Goal: Task Accomplishment & Management: Complete application form

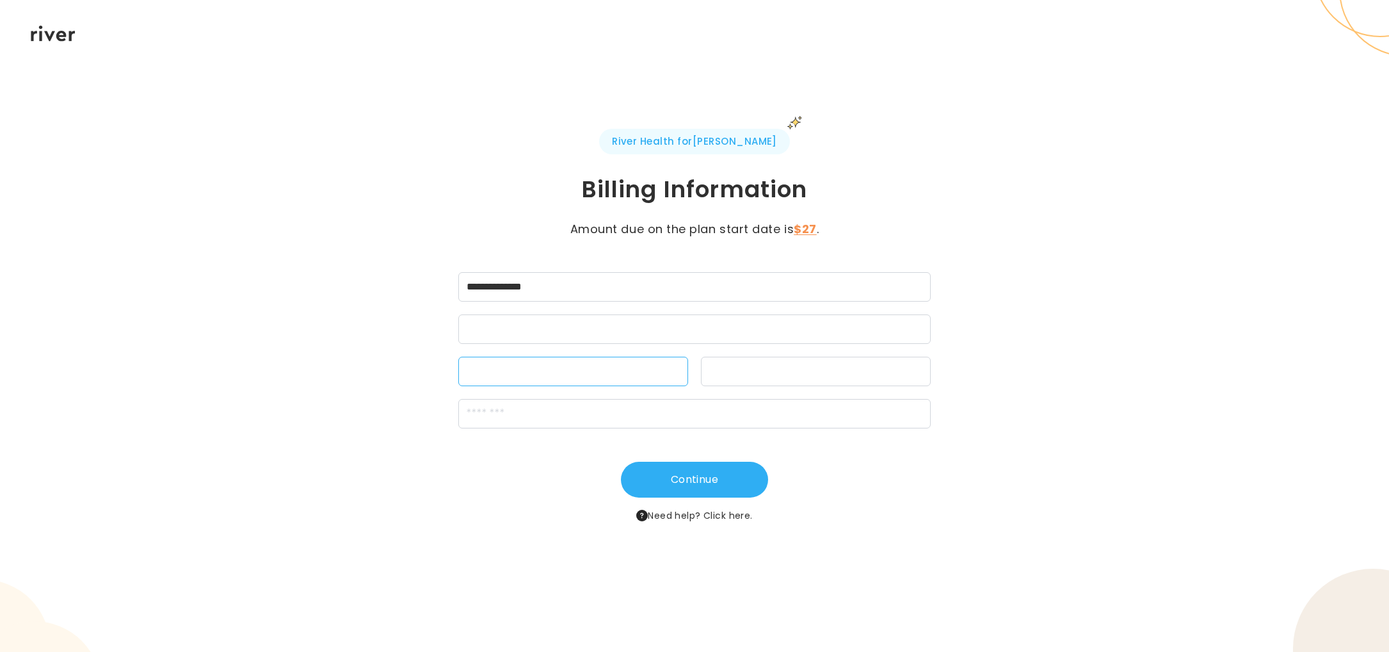
click at [500, 362] on div at bounding box center [573, 371] width 230 height 29
click at [727, 366] on div at bounding box center [815, 372] width 213 height 12
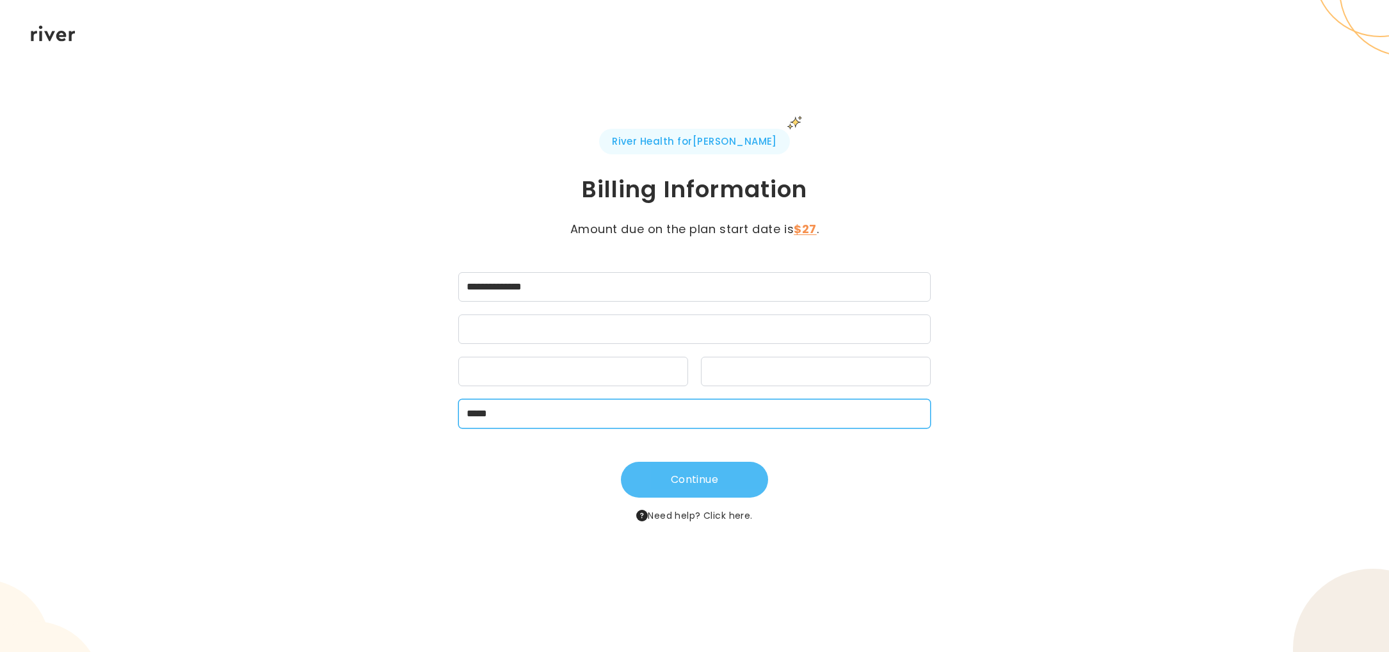
type input "*****"
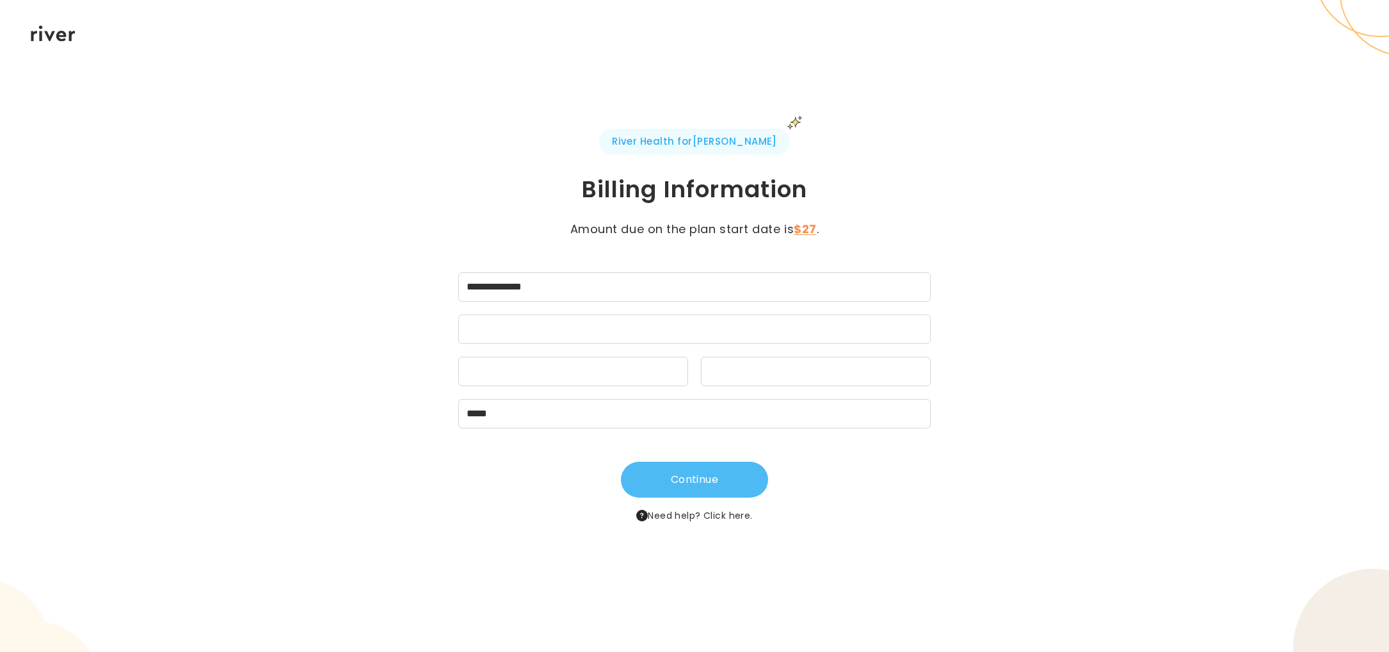
click at [686, 479] on button "Continue" at bounding box center [694, 479] width 147 height 36
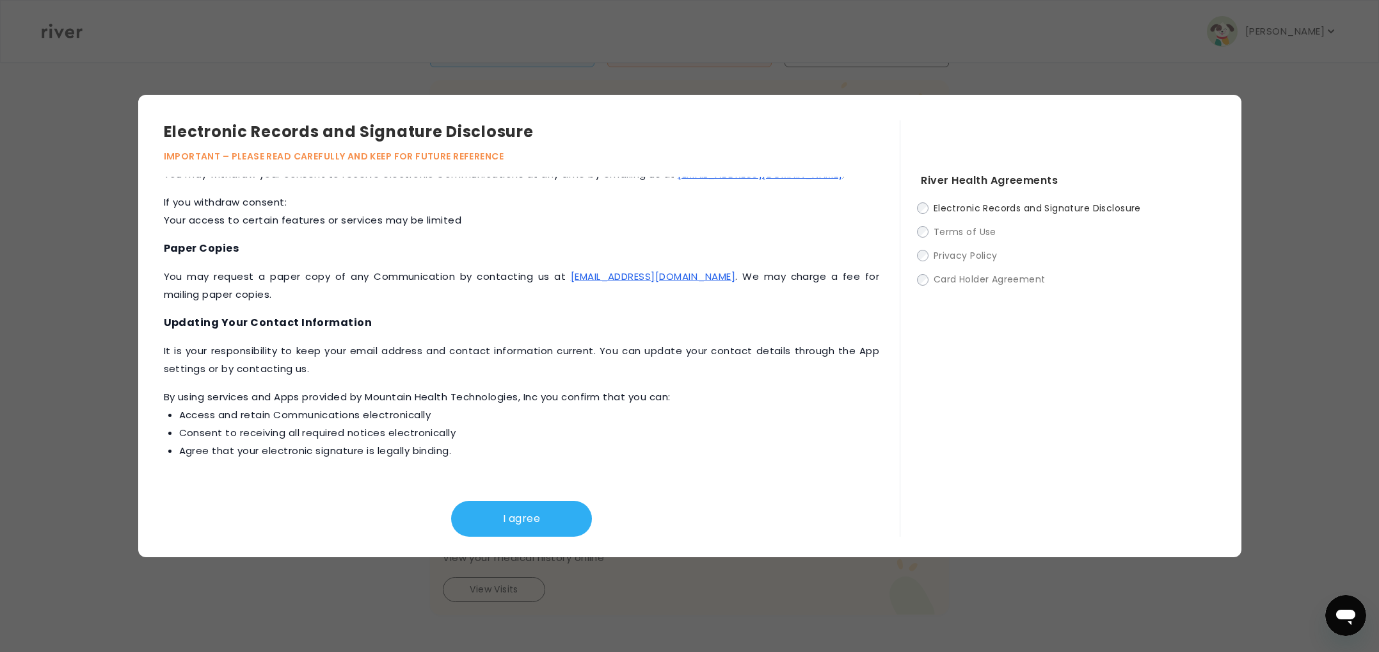
scroll to position [309, 0]
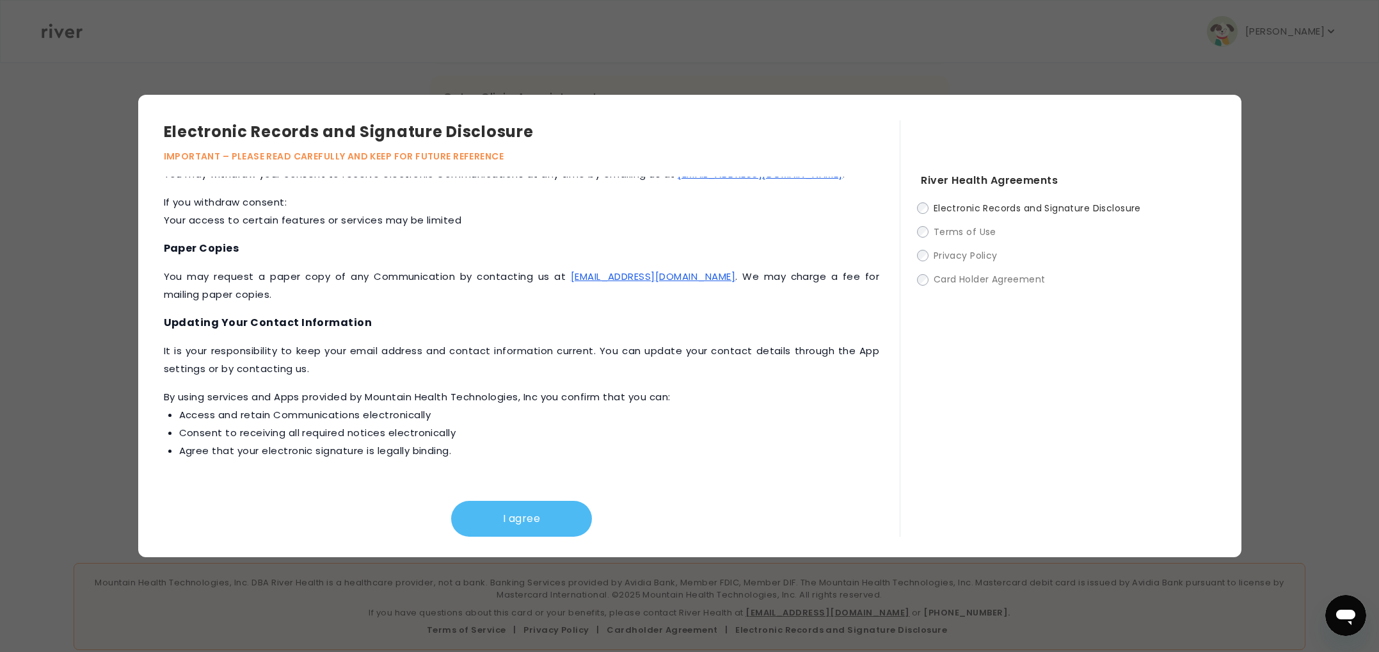
click at [544, 506] on button "I agree" at bounding box center [521, 519] width 141 height 36
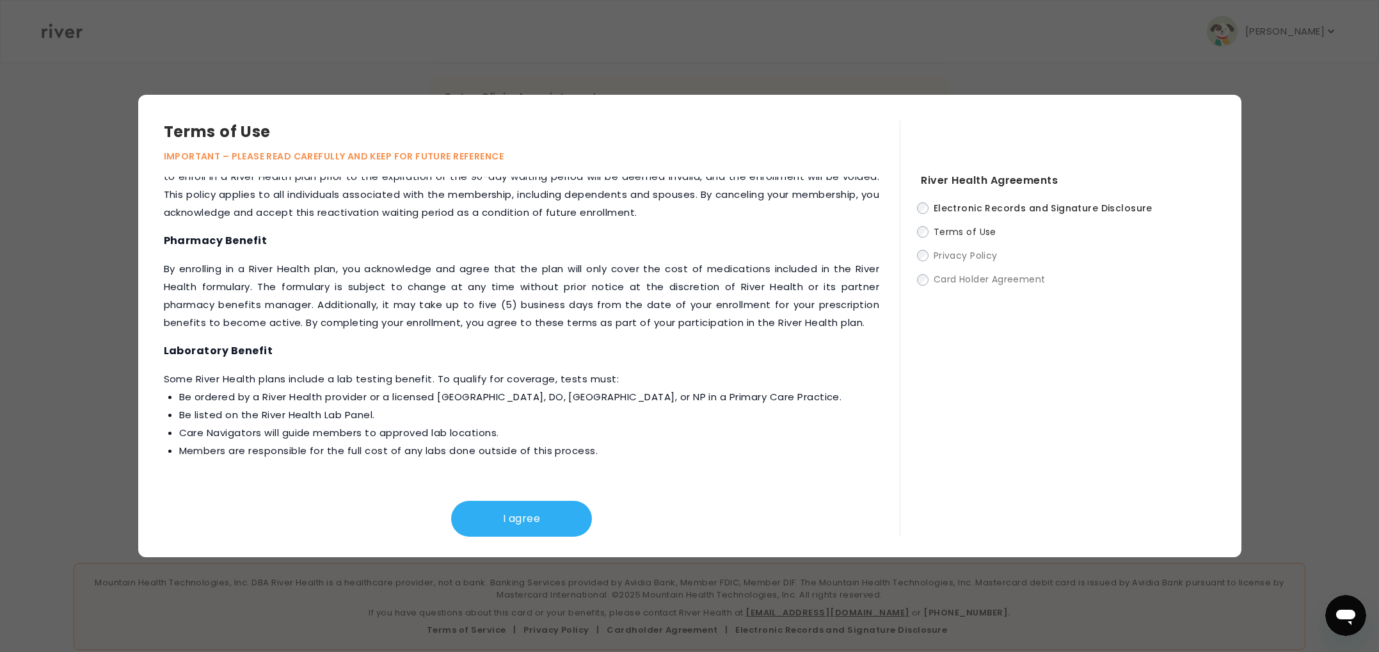
scroll to position [330, 0]
click at [525, 521] on button "I agree" at bounding box center [521, 519] width 141 height 36
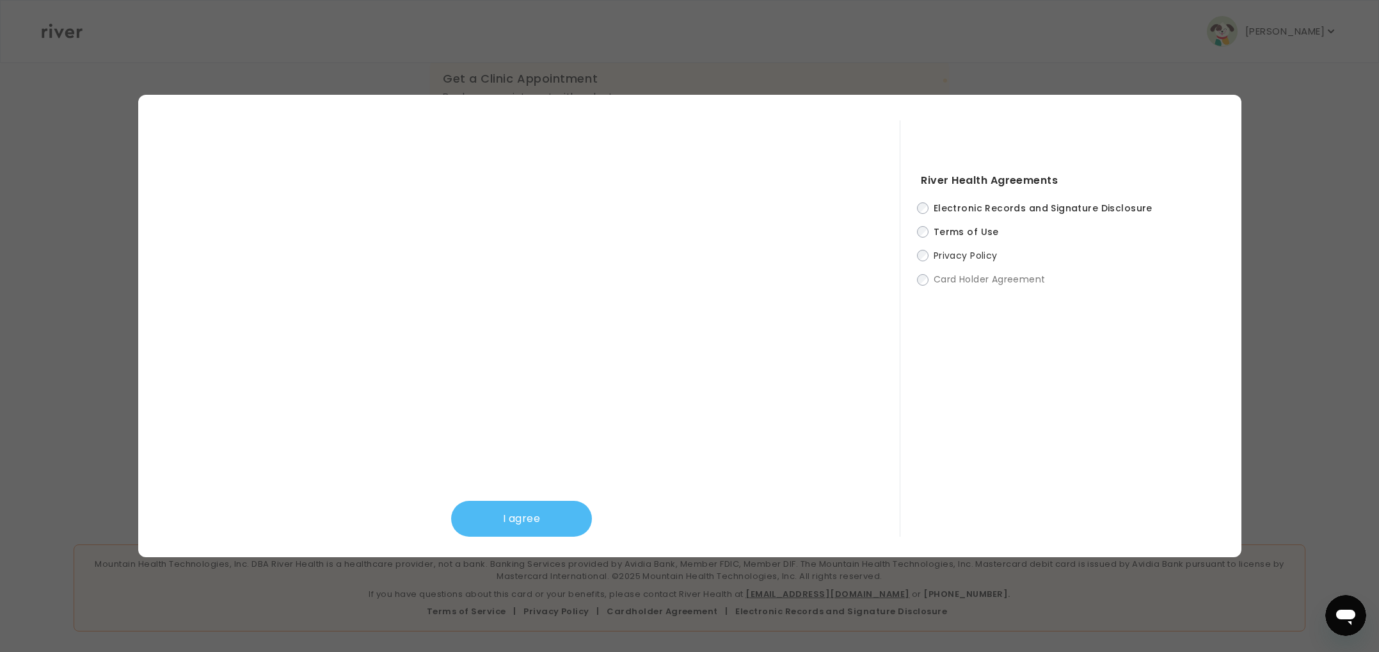
click at [526, 512] on button "I agree" at bounding box center [521, 519] width 141 height 36
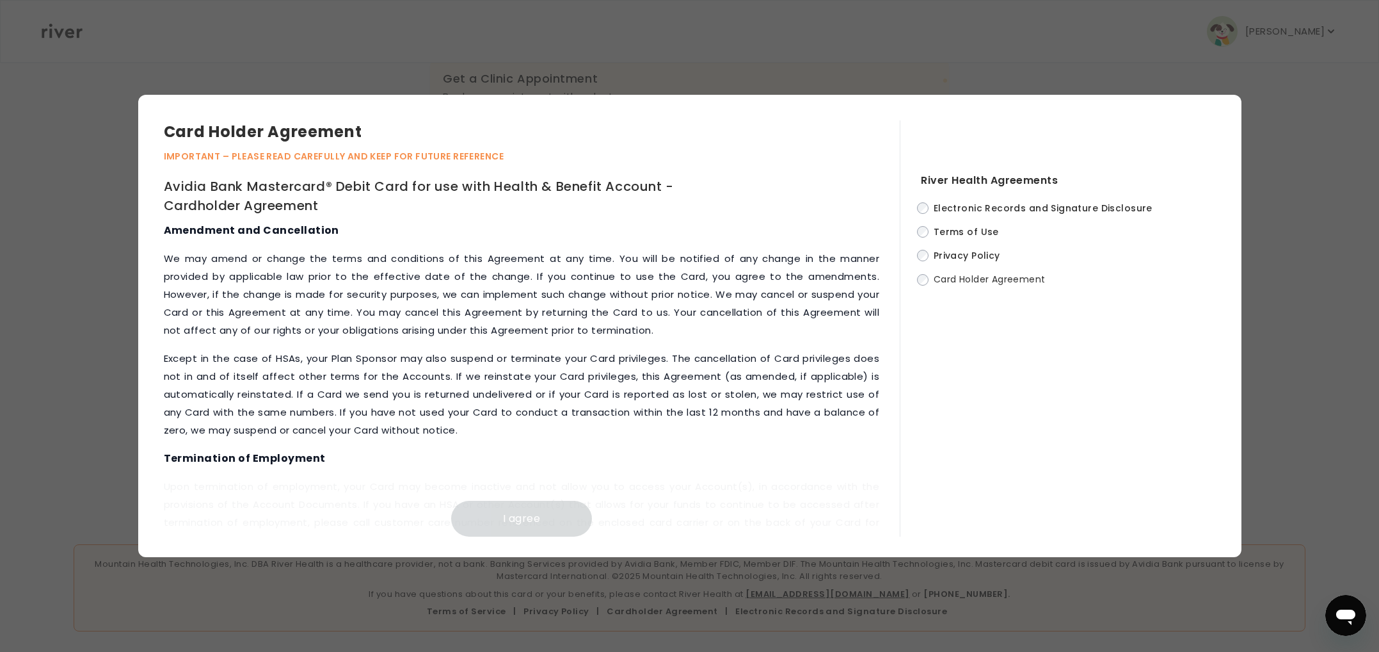
scroll to position [4920, 0]
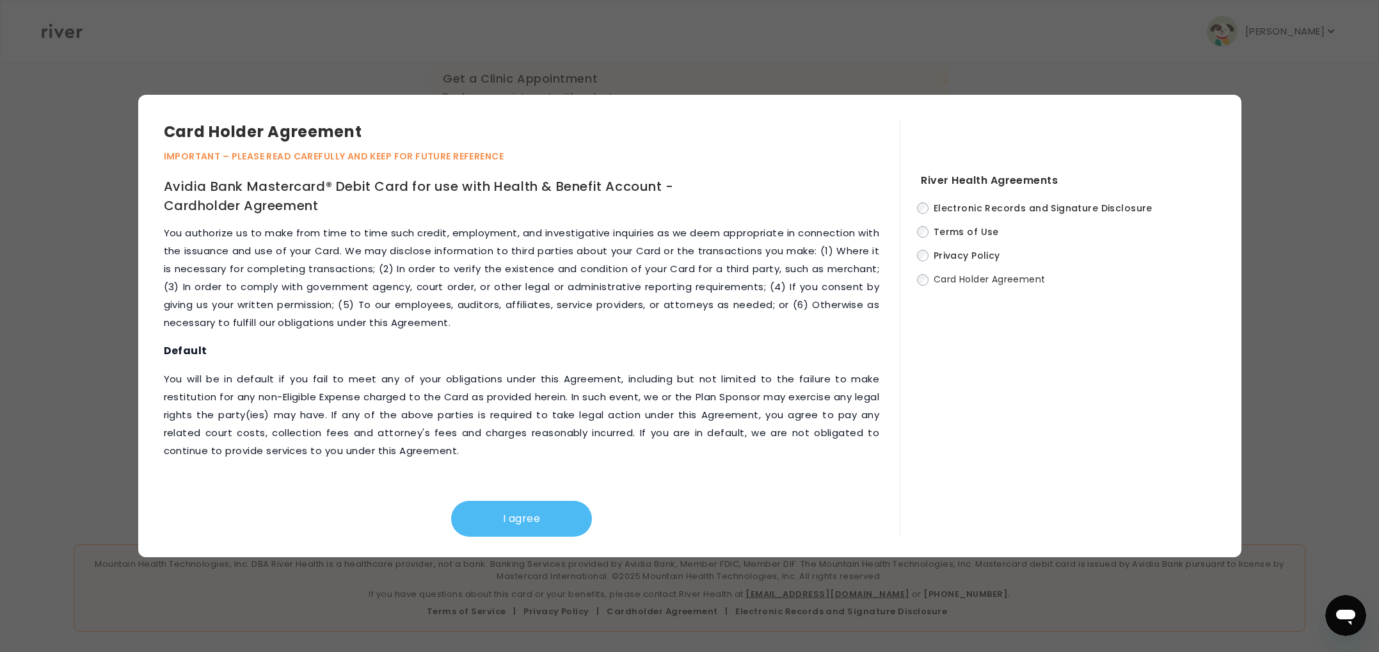
click at [538, 509] on button "I agree" at bounding box center [521, 519] width 141 height 36
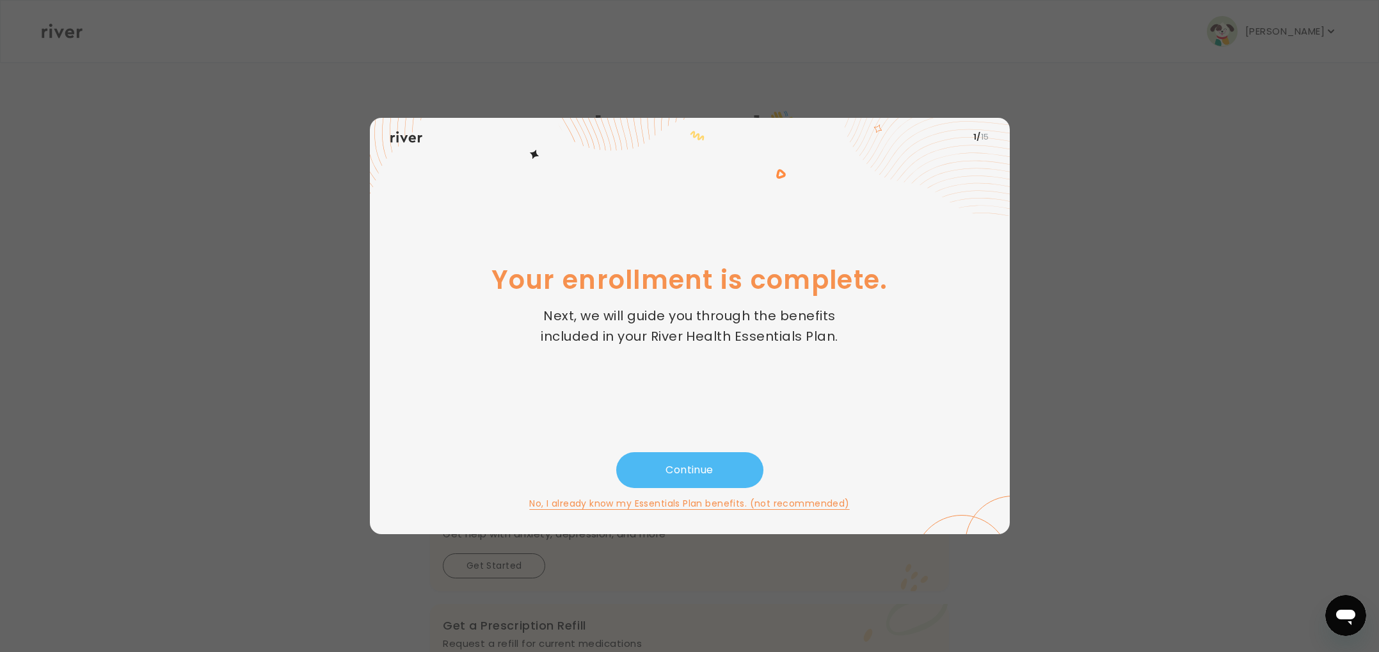
click at [655, 460] on button "Continue" at bounding box center [689, 470] width 147 height 36
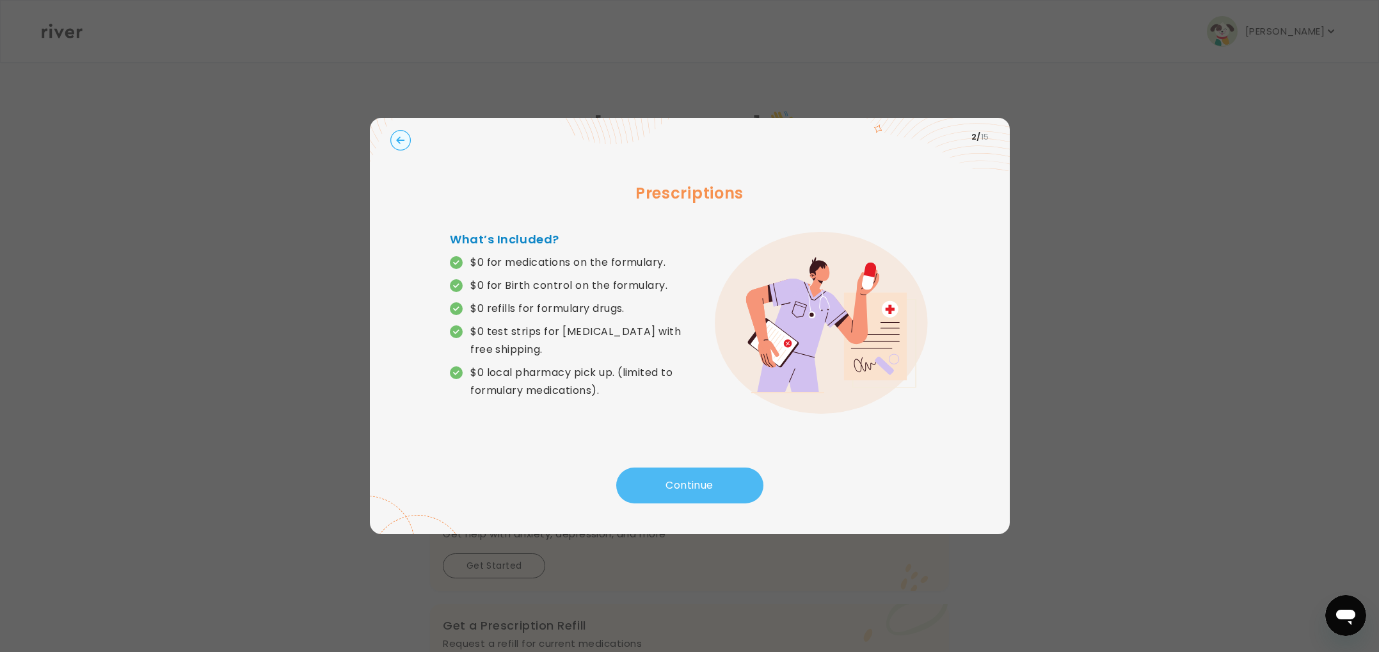
click at [664, 474] on button "Continue" at bounding box center [689, 485] width 147 height 36
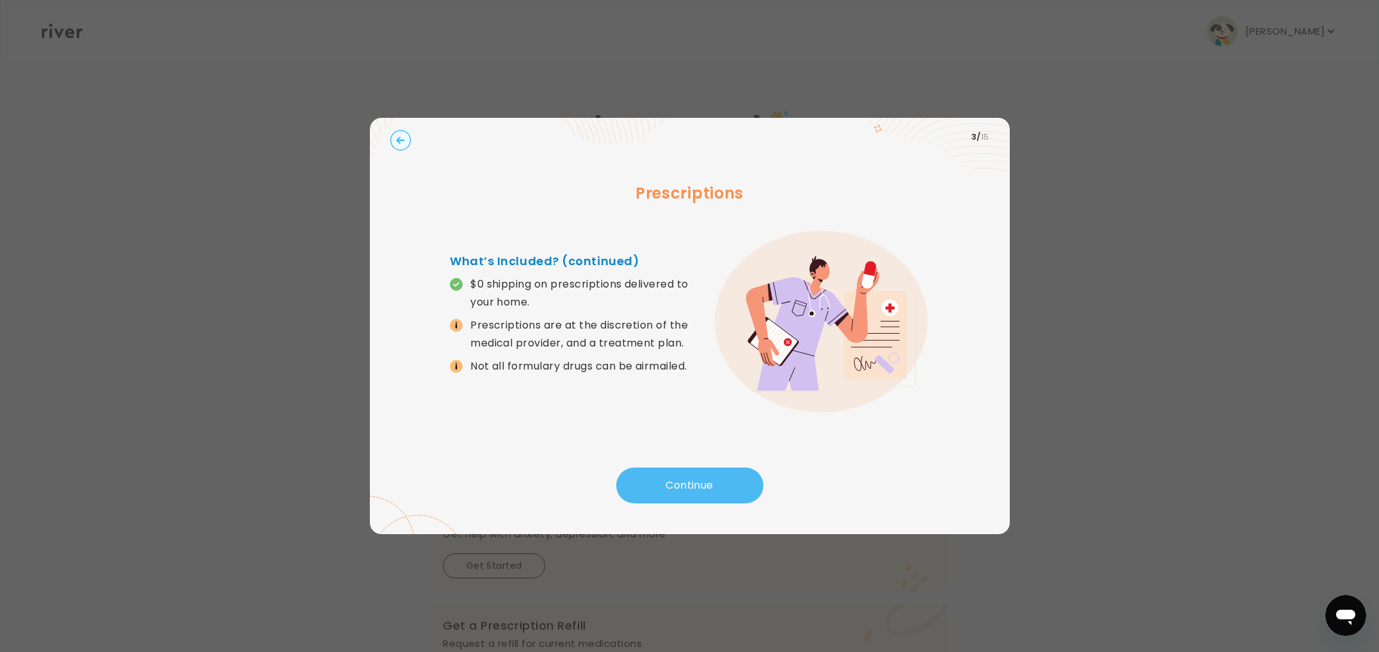
click at [663, 474] on button "Continue" at bounding box center [689, 485] width 147 height 36
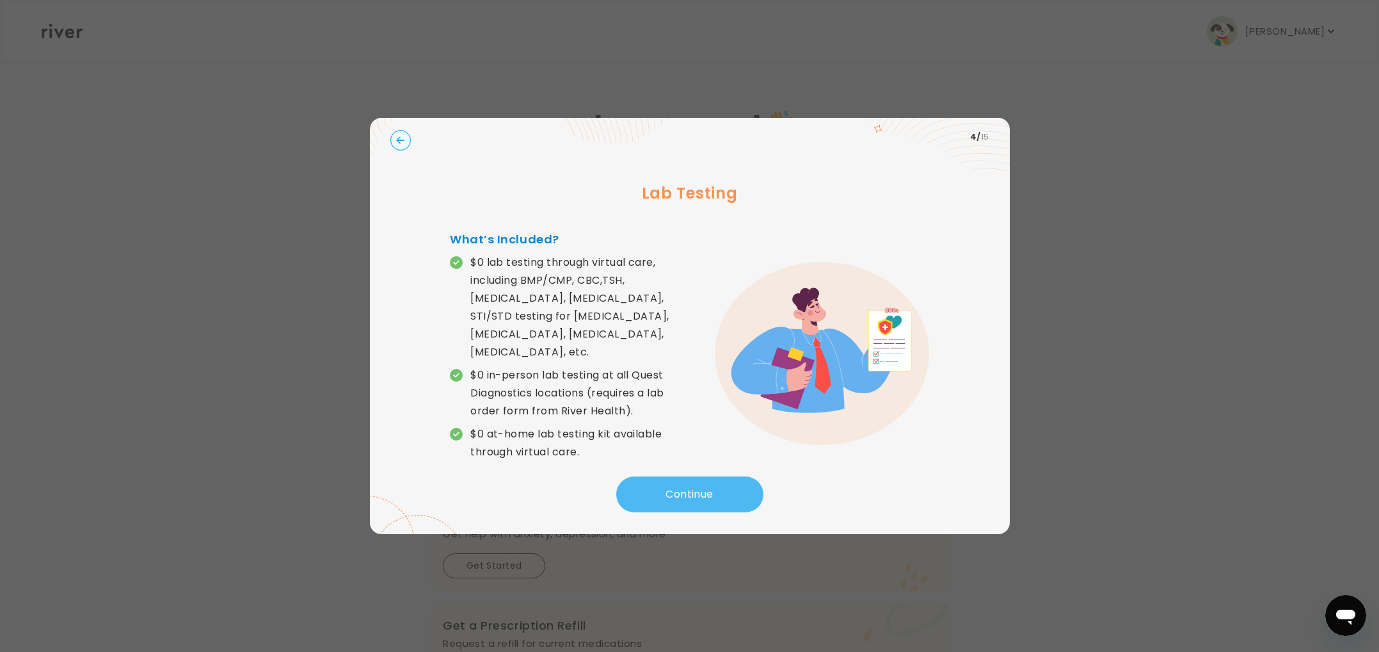
click at [662, 476] on button "Continue" at bounding box center [689, 494] width 147 height 36
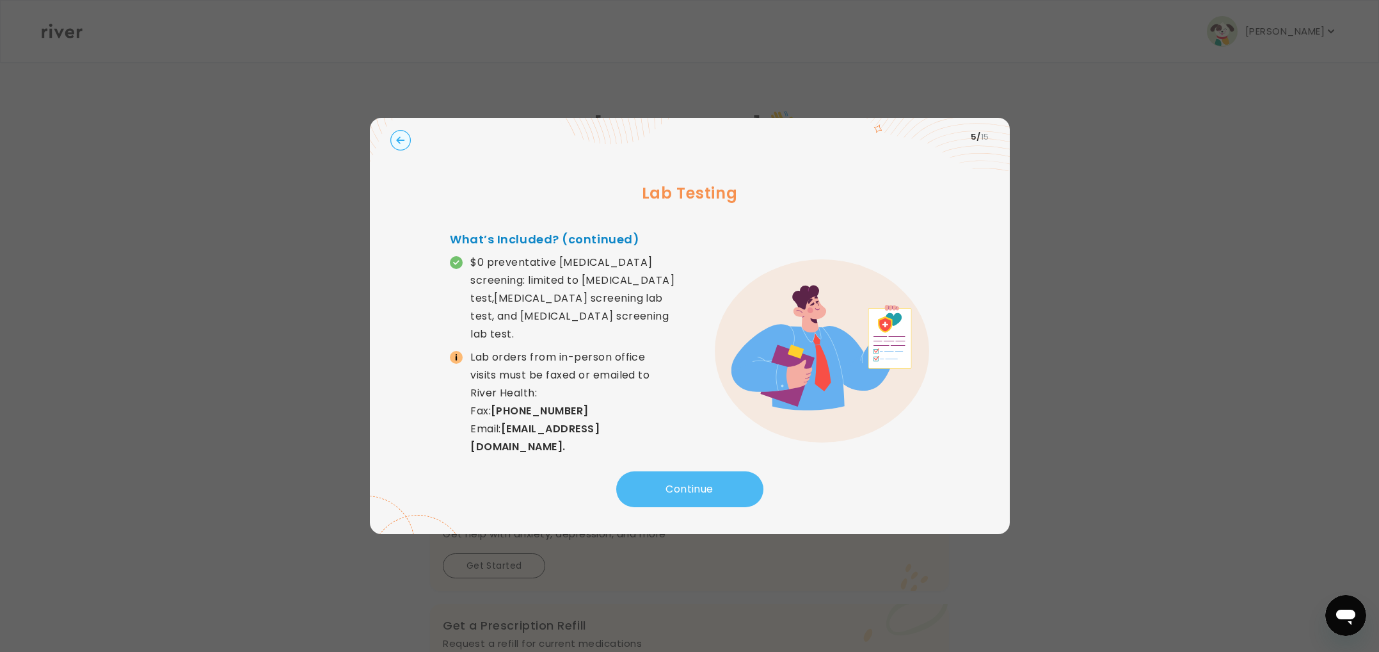
click at [696, 476] on button "Continue" at bounding box center [689, 489] width 147 height 36
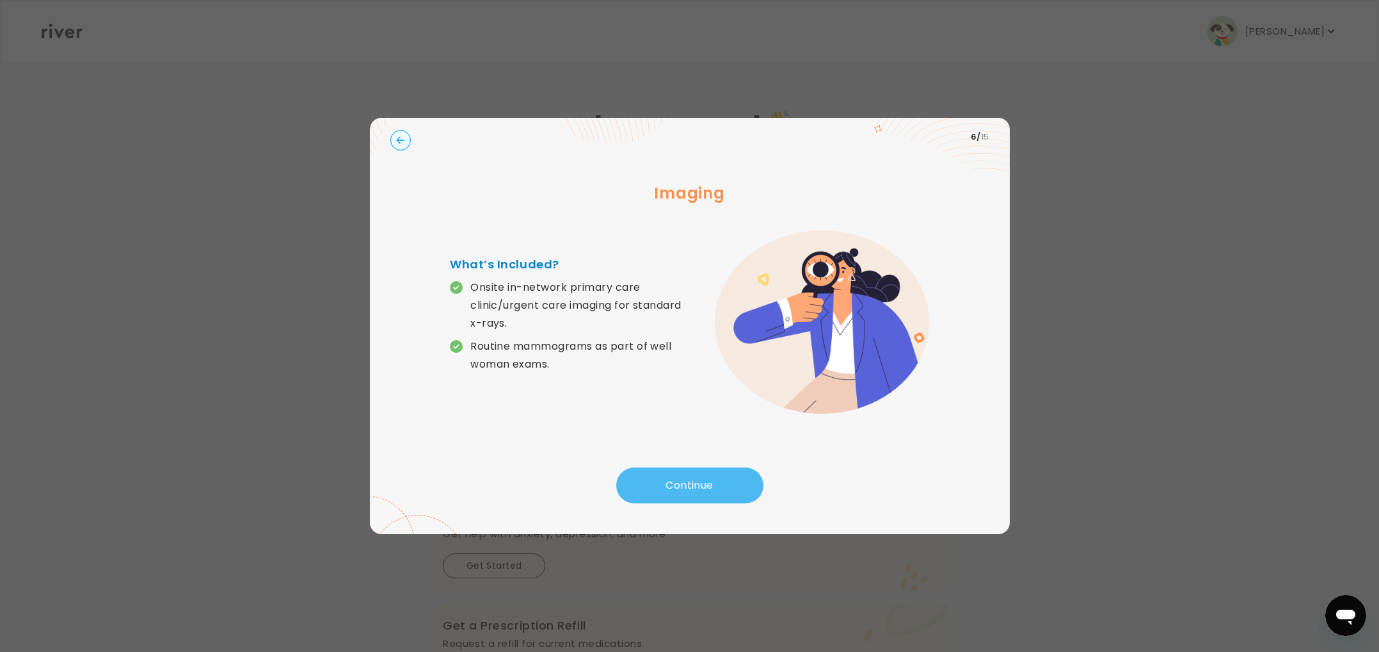
click at [696, 476] on button "Continue" at bounding box center [689, 485] width 147 height 36
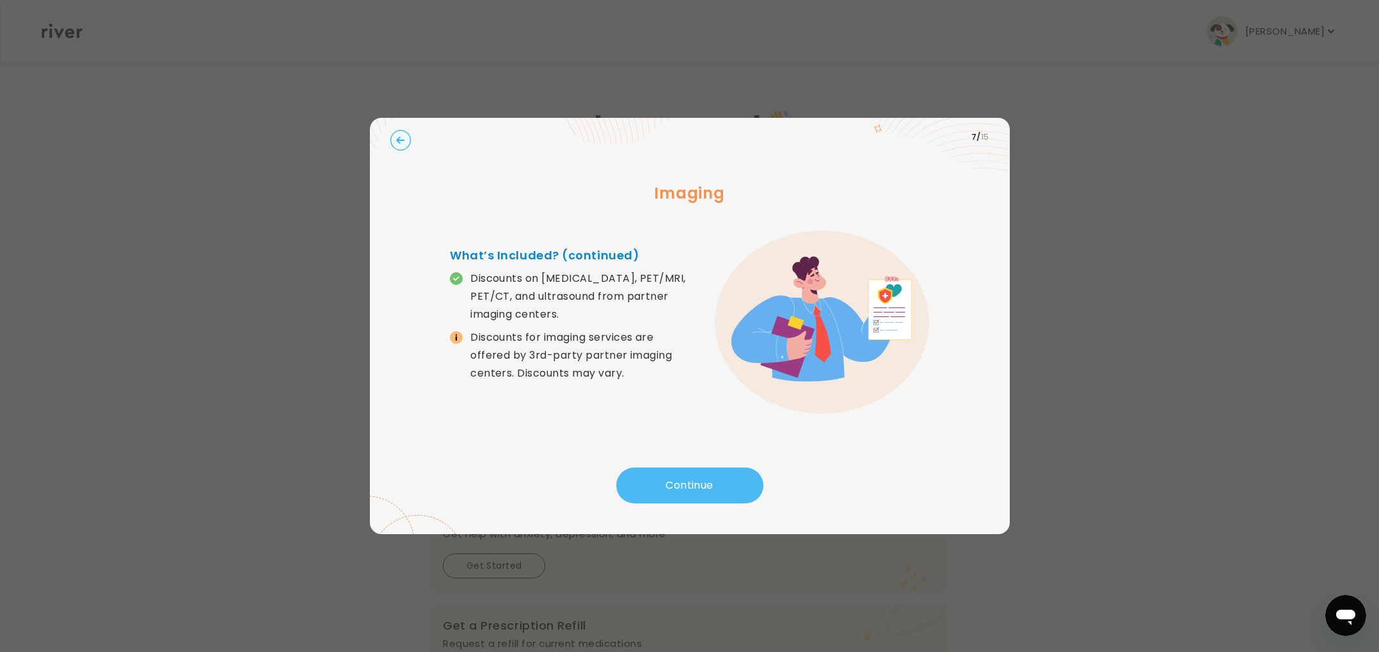
click at [694, 478] on button "Continue" at bounding box center [689, 485] width 147 height 36
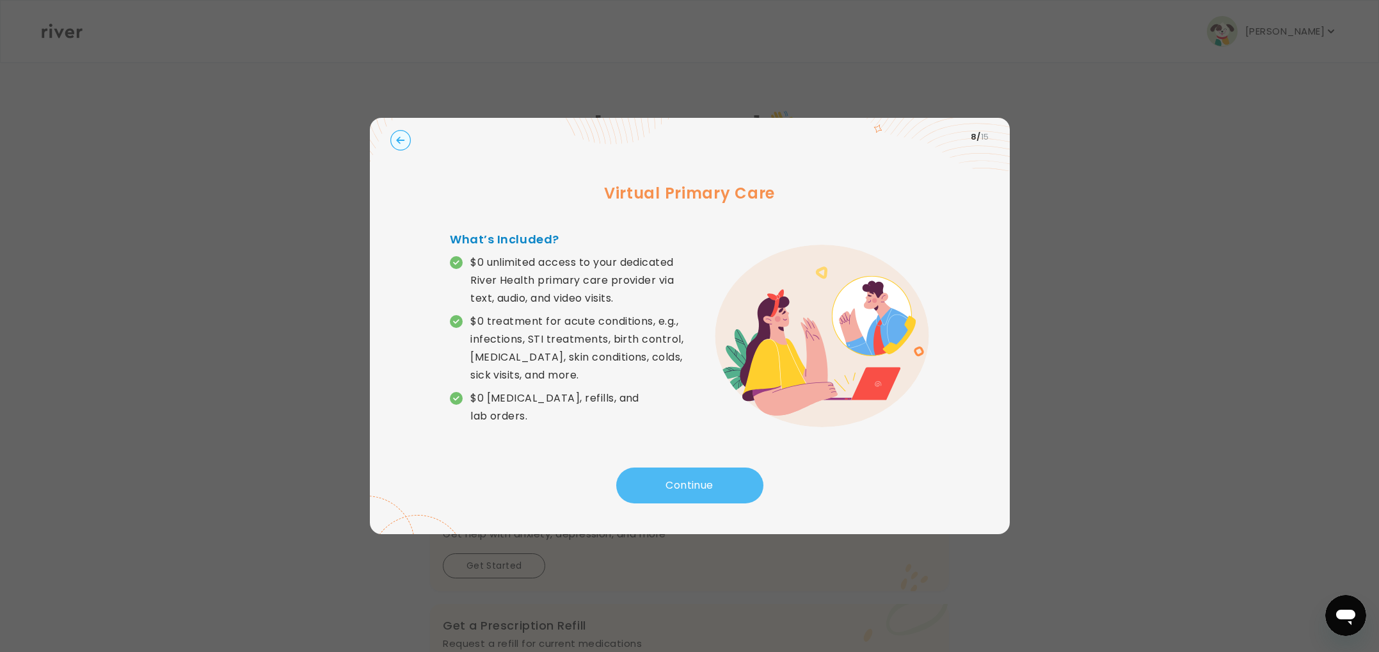
click at [694, 478] on button "Continue" at bounding box center [689, 485] width 147 height 36
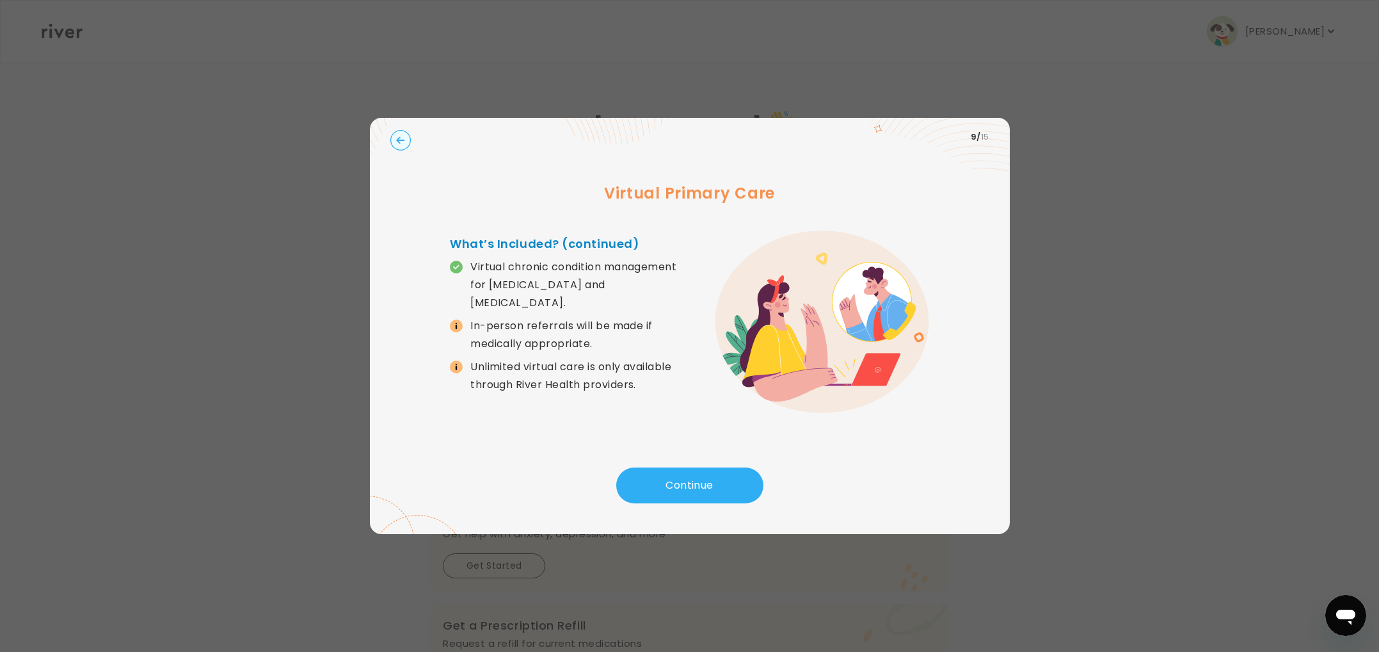
click at [399, 141] on icon "button" at bounding box center [400, 140] width 20 height 20
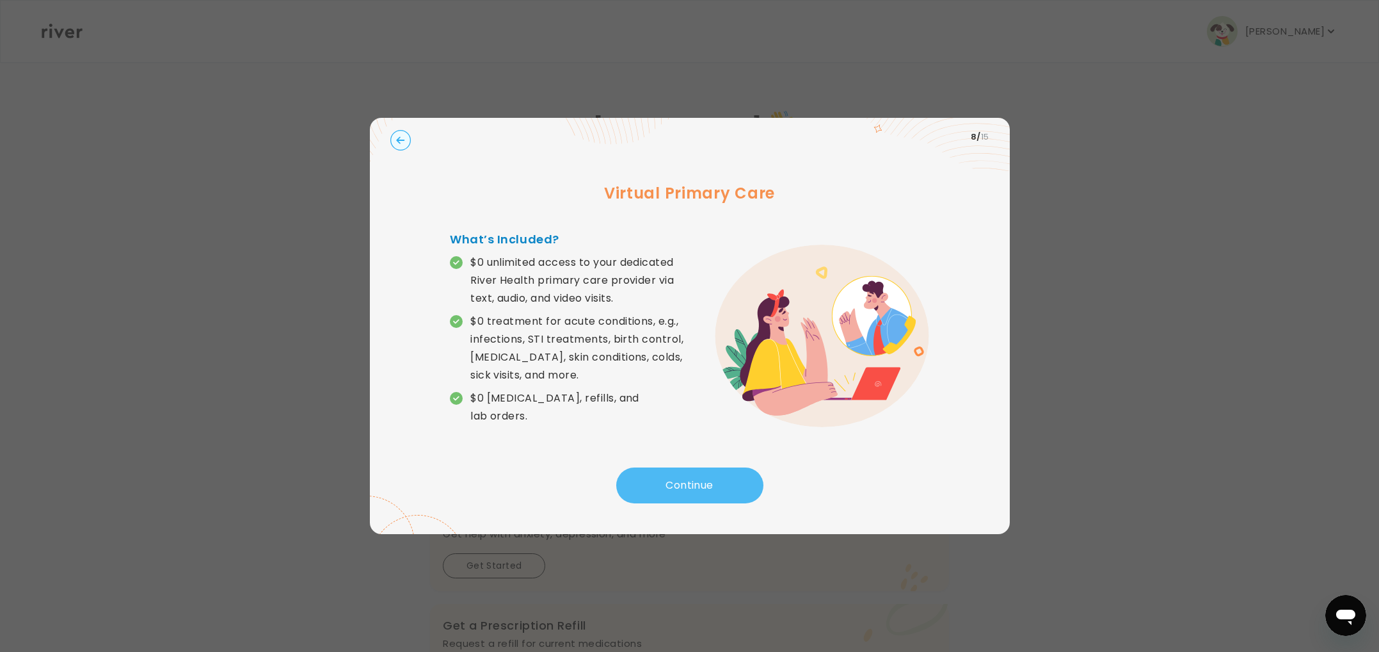
click at [696, 486] on button "Continue" at bounding box center [689, 485] width 147 height 36
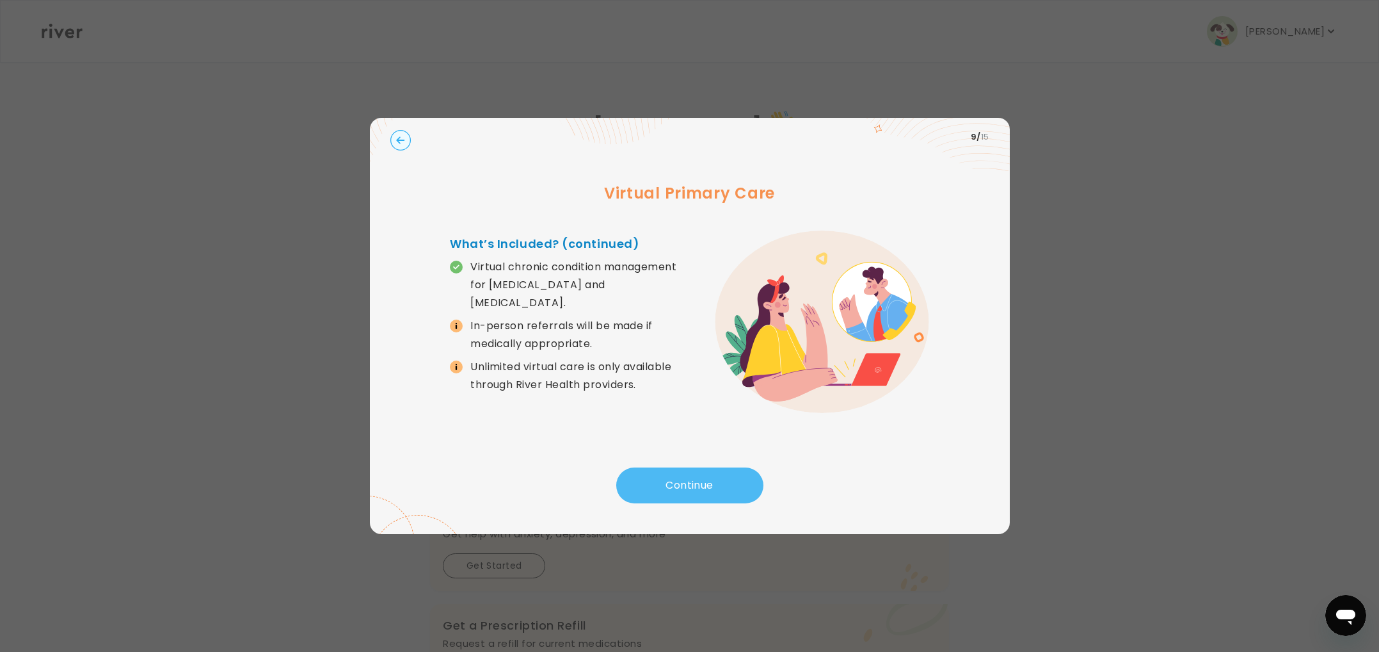
click at [694, 481] on button "Continue" at bounding box center [689, 485] width 147 height 36
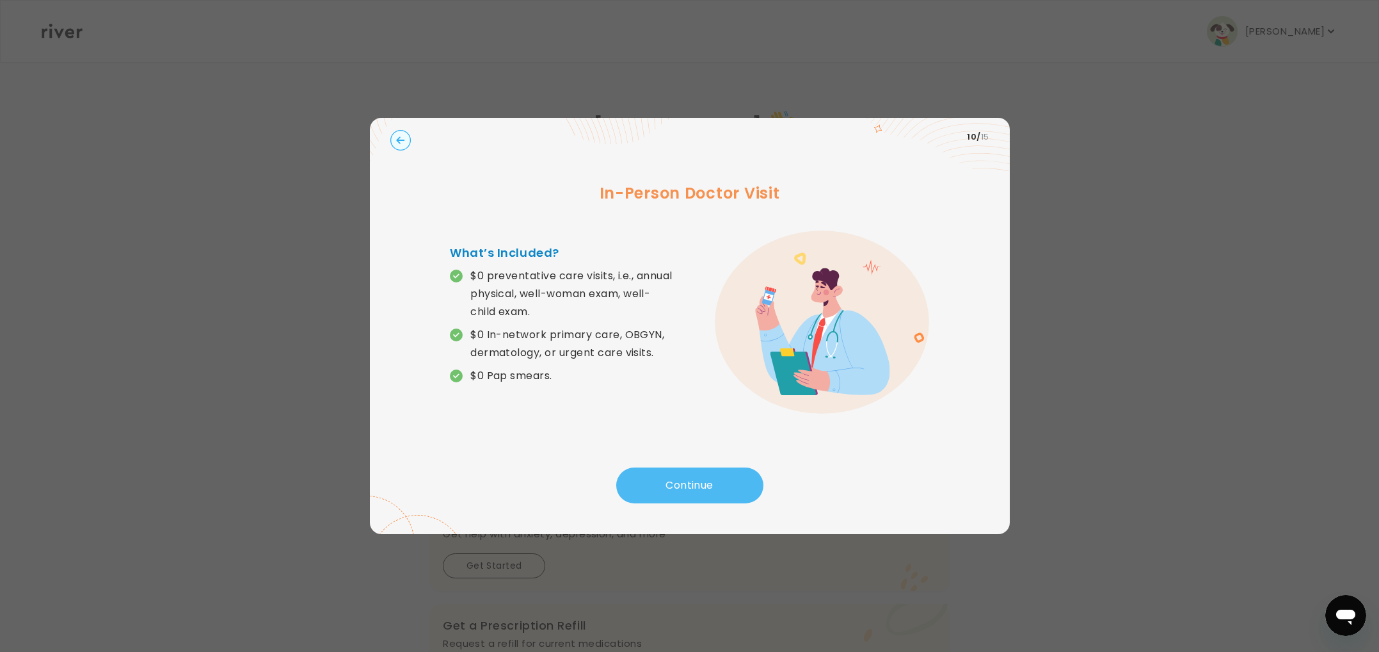
click at [694, 481] on button "Continue" at bounding box center [689, 485] width 147 height 36
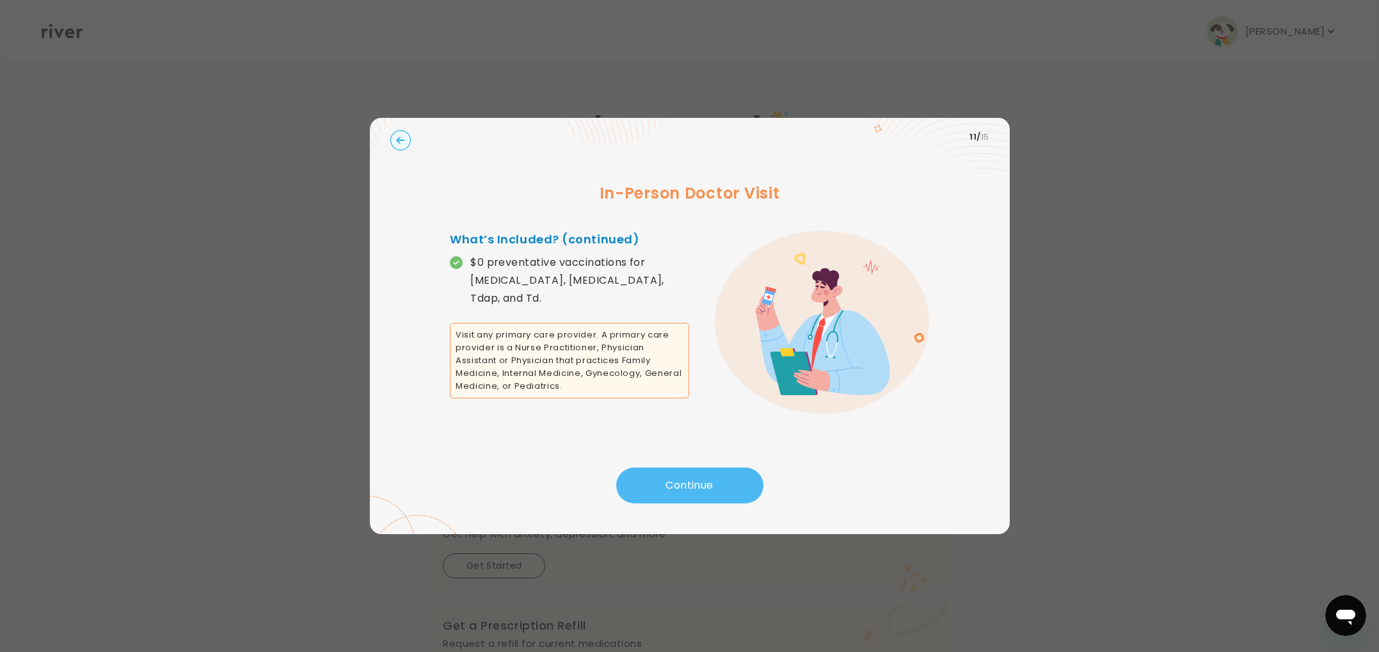
click at [694, 481] on button "Continue" at bounding box center [689, 485] width 147 height 36
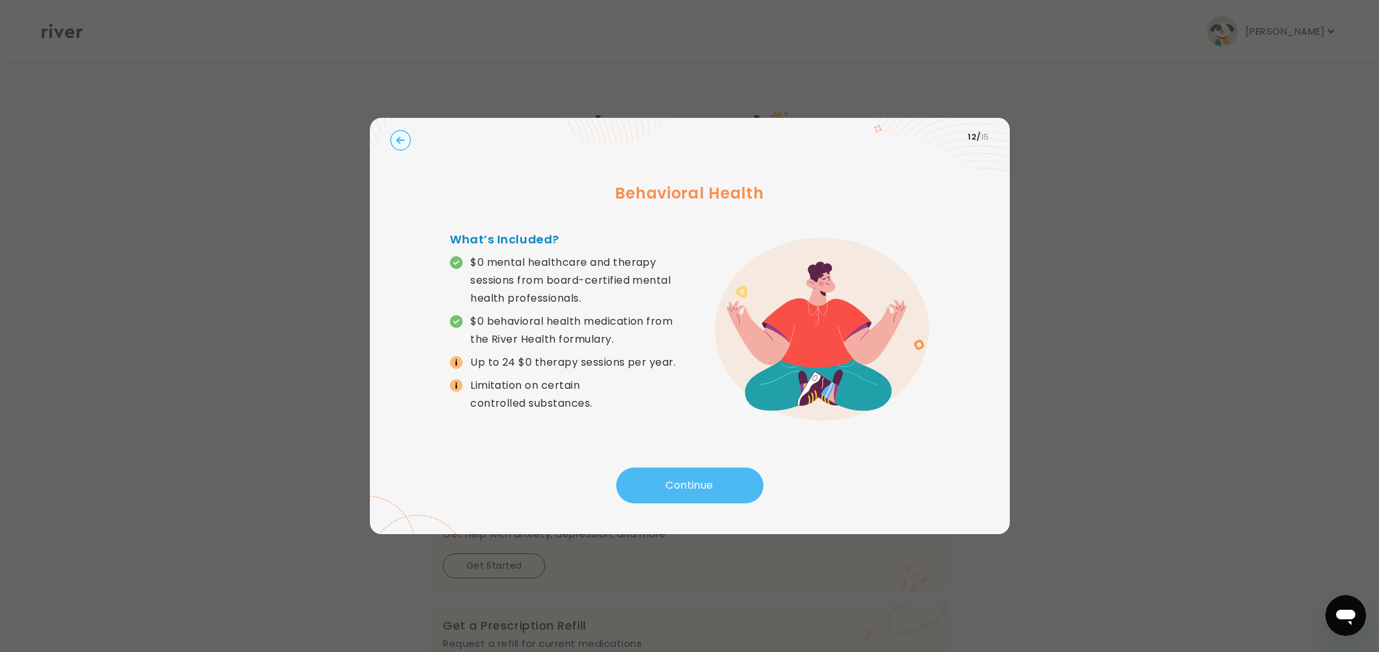
click at [694, 481] on button "Continue" at bounding box center [689, 485] width 147 height 36
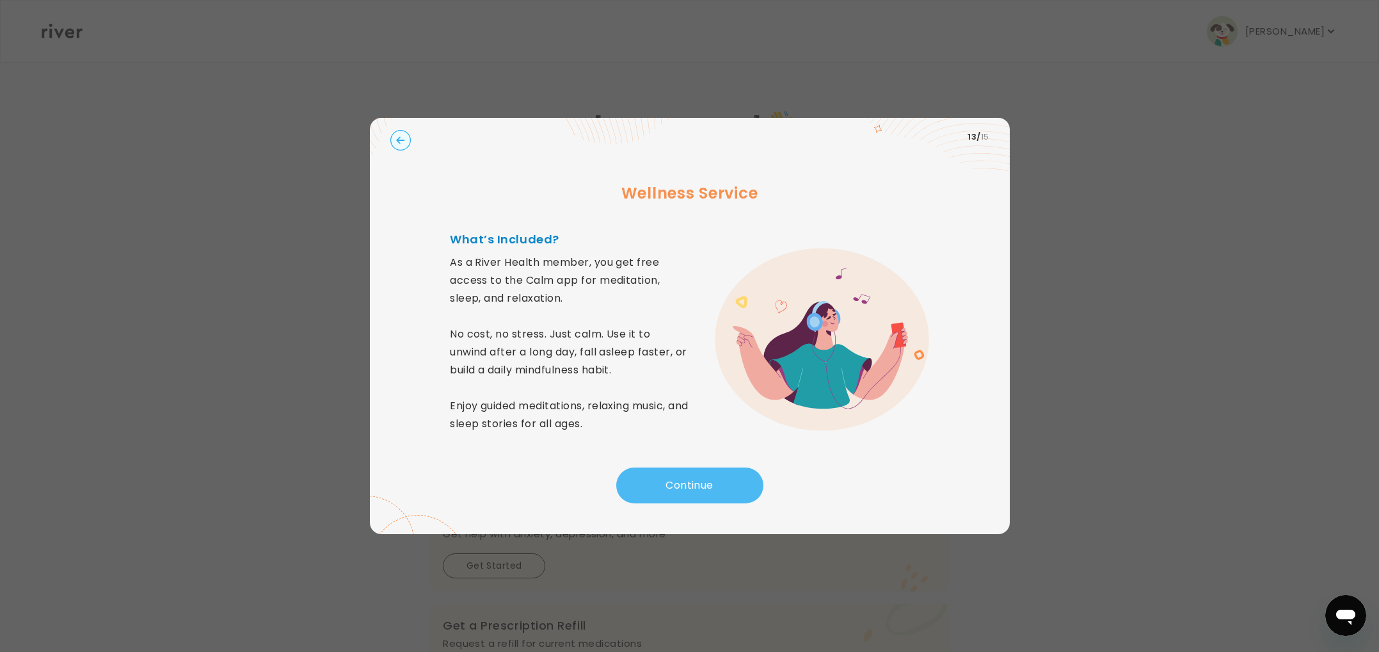
click at [694, 481] on button "Continue" at bounding box center [689, 485] width 147 height 36
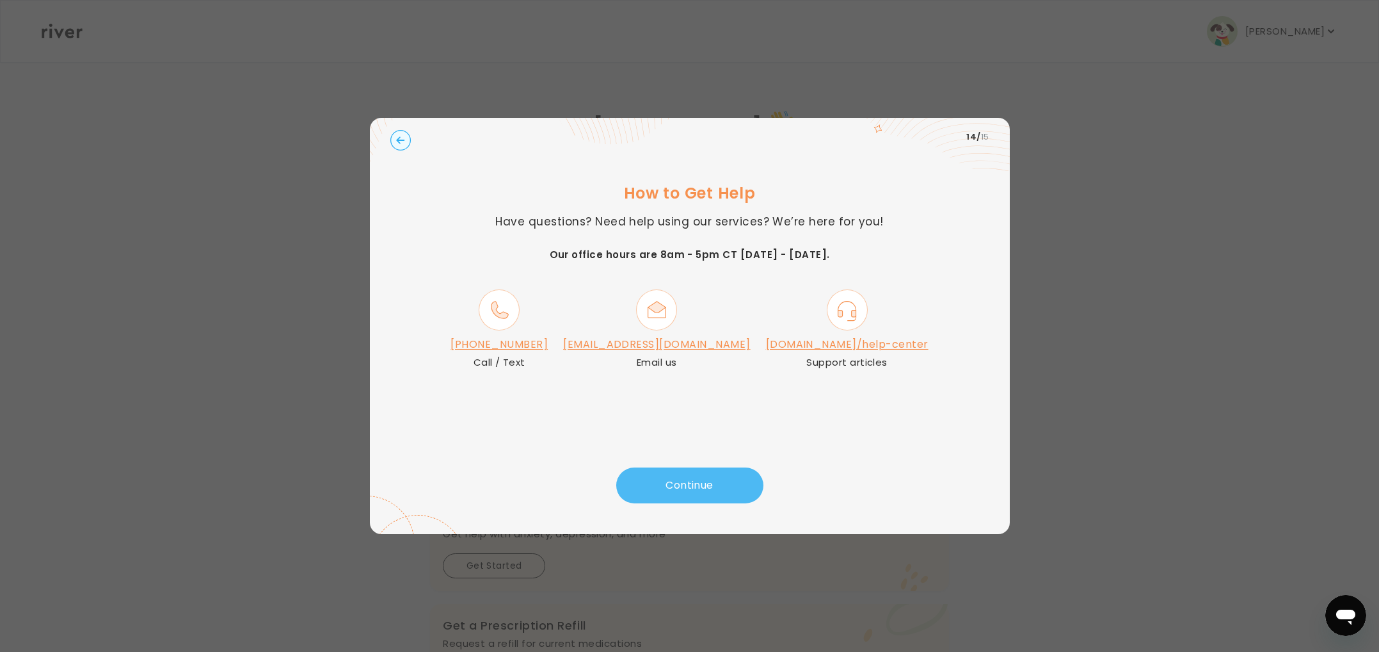
click at [721, 493] on button "Continue" at bounding box center [689, 485] width 147 height 36
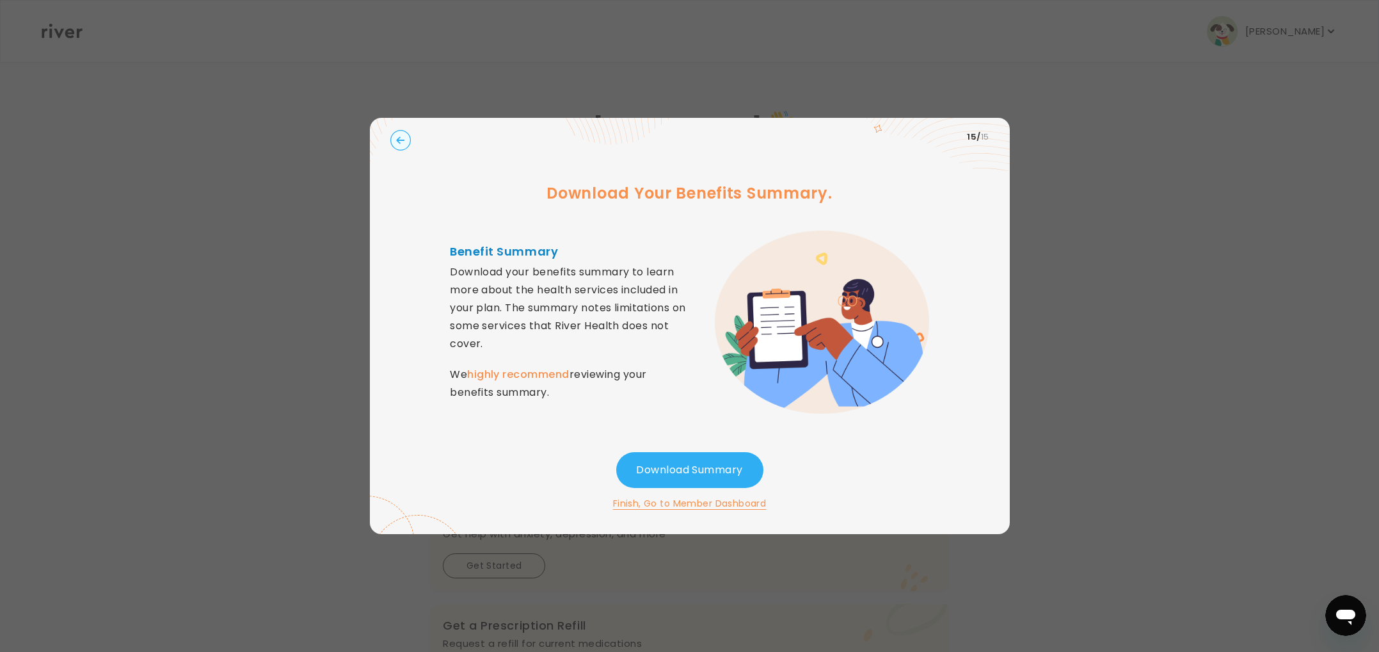
click at [703, 499] on button "Finish, Go to Member Dashboard" at bounding box center [690, 502] width 154 height 15
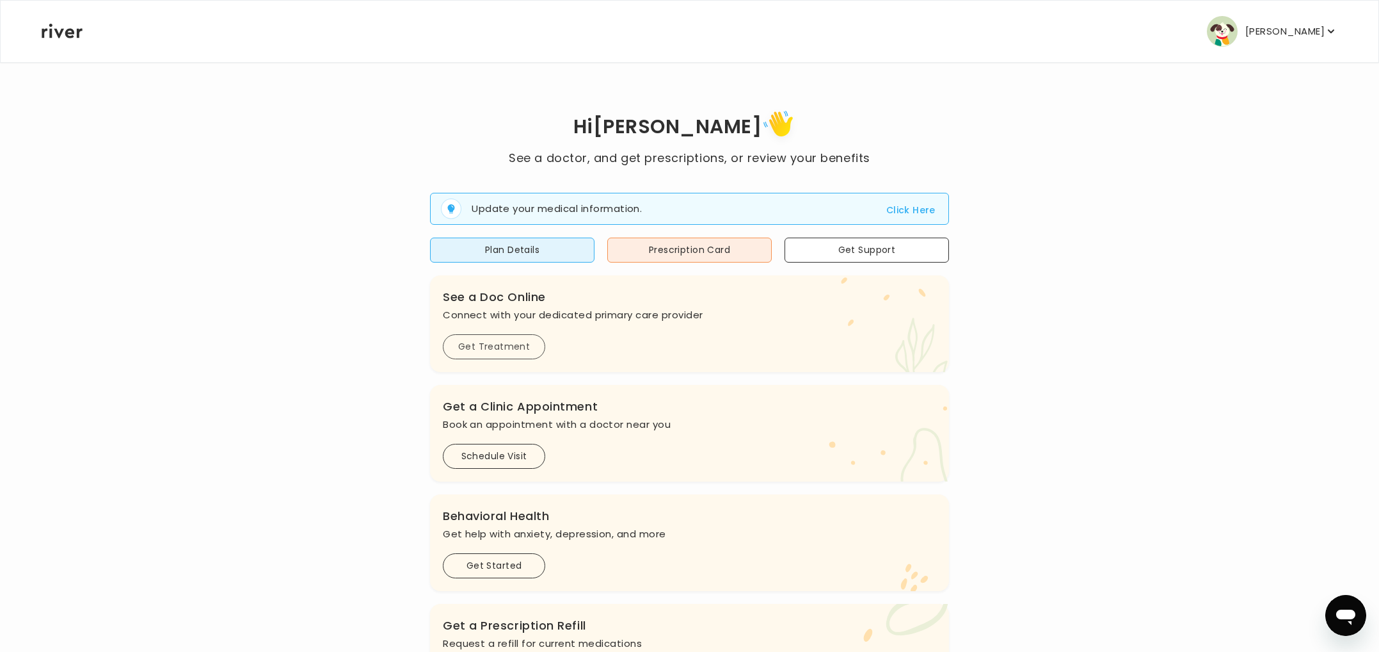
click at [526, 349] on button "Get Treatment" at bounding box center [494, 346] width 102 height 25
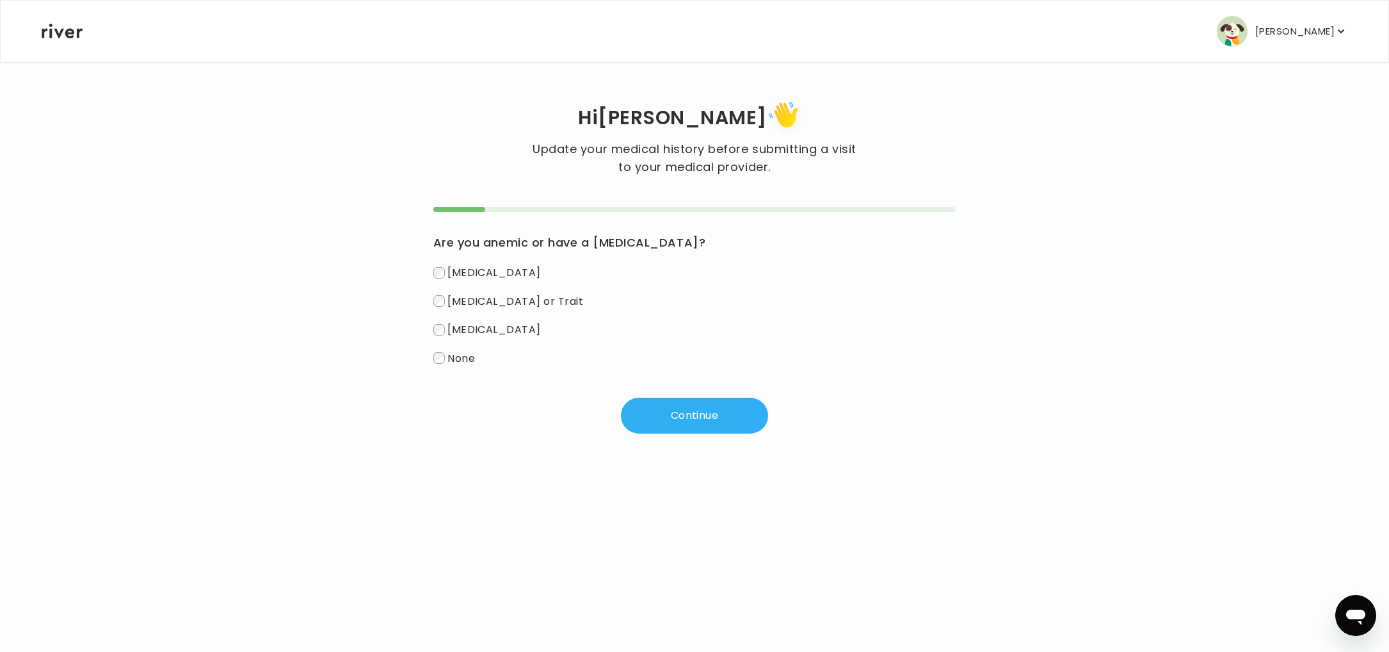
click at [465, 354] on span "None" at bounding box center [461, 357] width 28 height 15
click at [672, 396] on div "Are you anemic or have a [MEDICAL_DATA]? [MEDICAL_DATA] [MEDICAL_DATA] or Trait…" at bounding box center [694, 320] width 523 height 227
click at [668, 400] on button "Continue" at bounding box center [694, 415] width 147 height 36
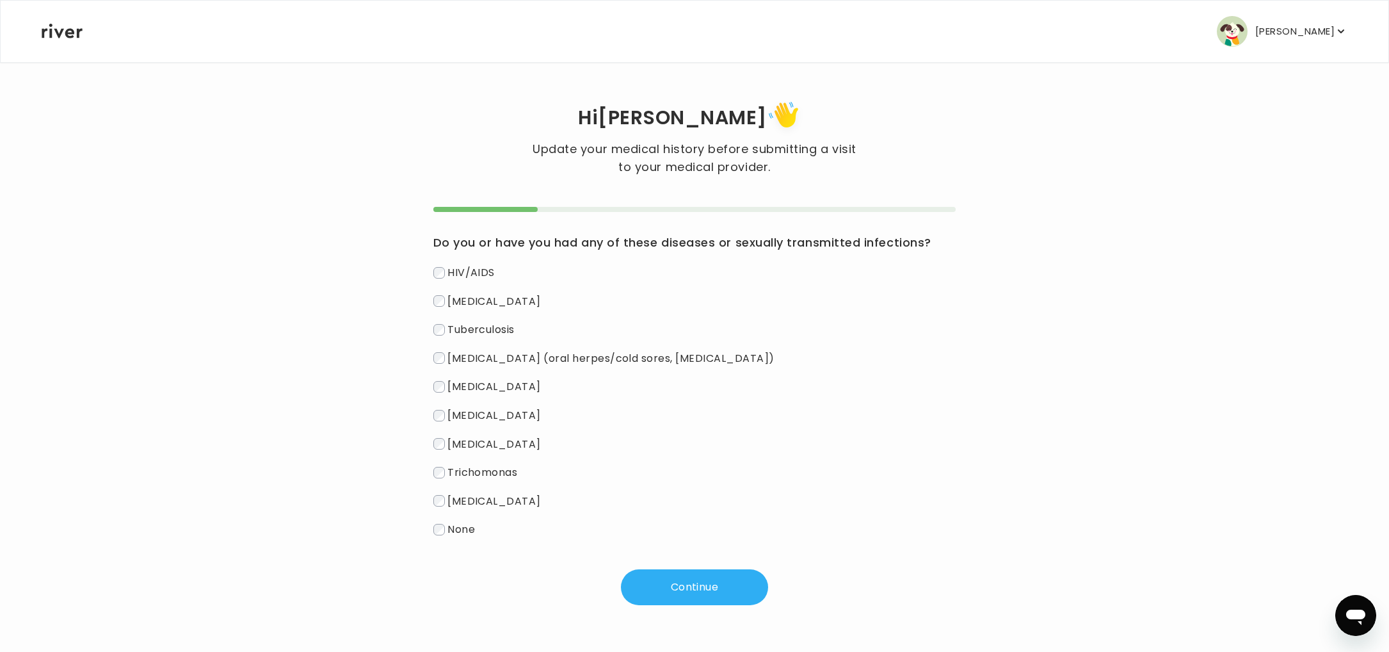
click at [495, 360] on span "[MEDICAL_DATA] (oral herpes/cold sores, [MEDICAL_DATA])" at bounding box center [610, 357] width 326 height 15
click at [641, 582] on button "Continue" at bounding box center [694, 587] width 147 height 36
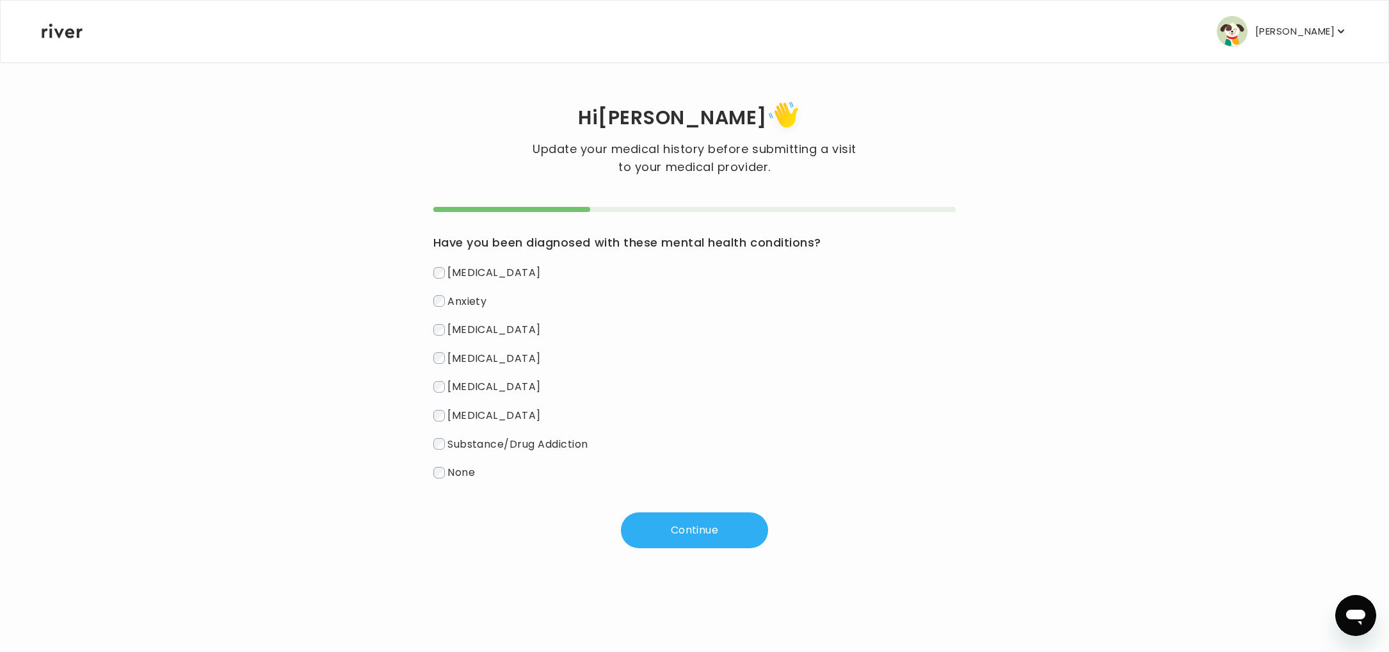
click at [478, 330] on span "[MEDICAL_DATA]" at bounding box center [493, 329] width 93 height 15
click at [471, 300] on span "Anxiety" at bounding box center [466, 300] width 39 height 15
click at [656, 547] on button "Continue" at bounding box center [694, 530] width 147 height 36
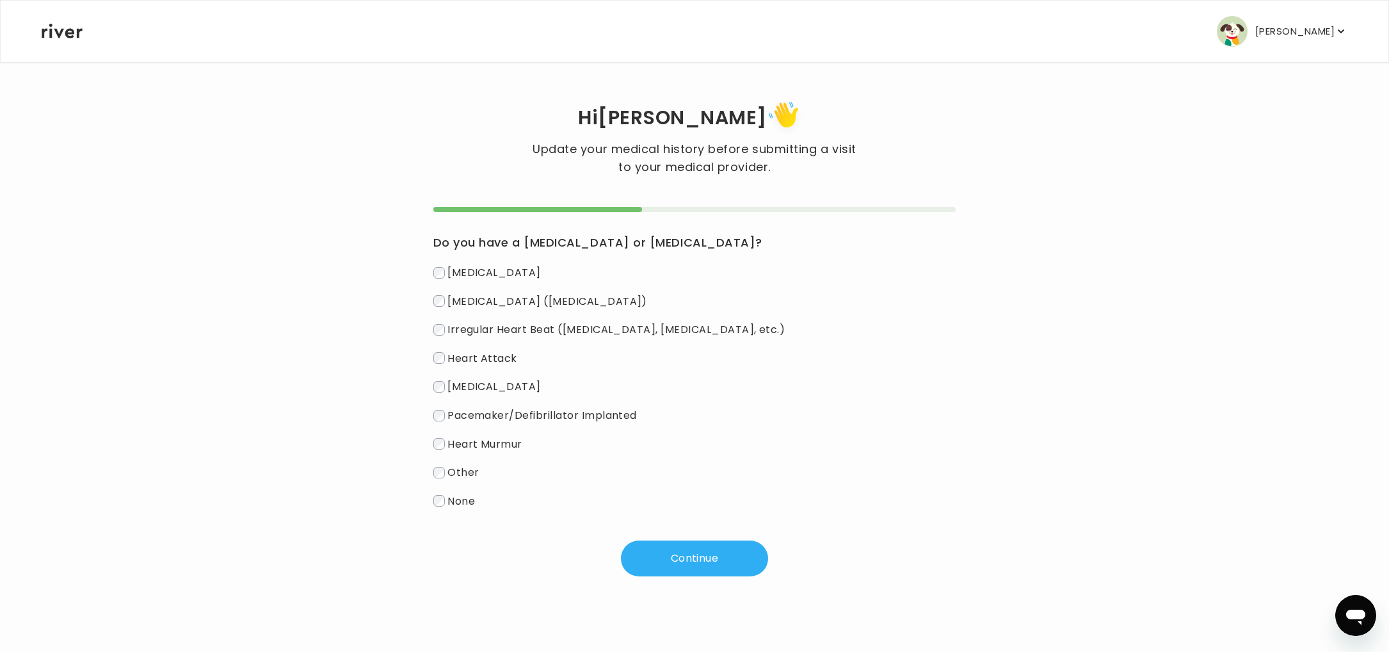
click at [463, 505] on span "None" at bounding box center [461, 500] width 28 height 15
click at [619, 549] on div "Continue" at bounding box center [694, 558] width 523 height 36
click at [643, 550] on button "Continue" at bounding box center [694, 558] width 147 height 36
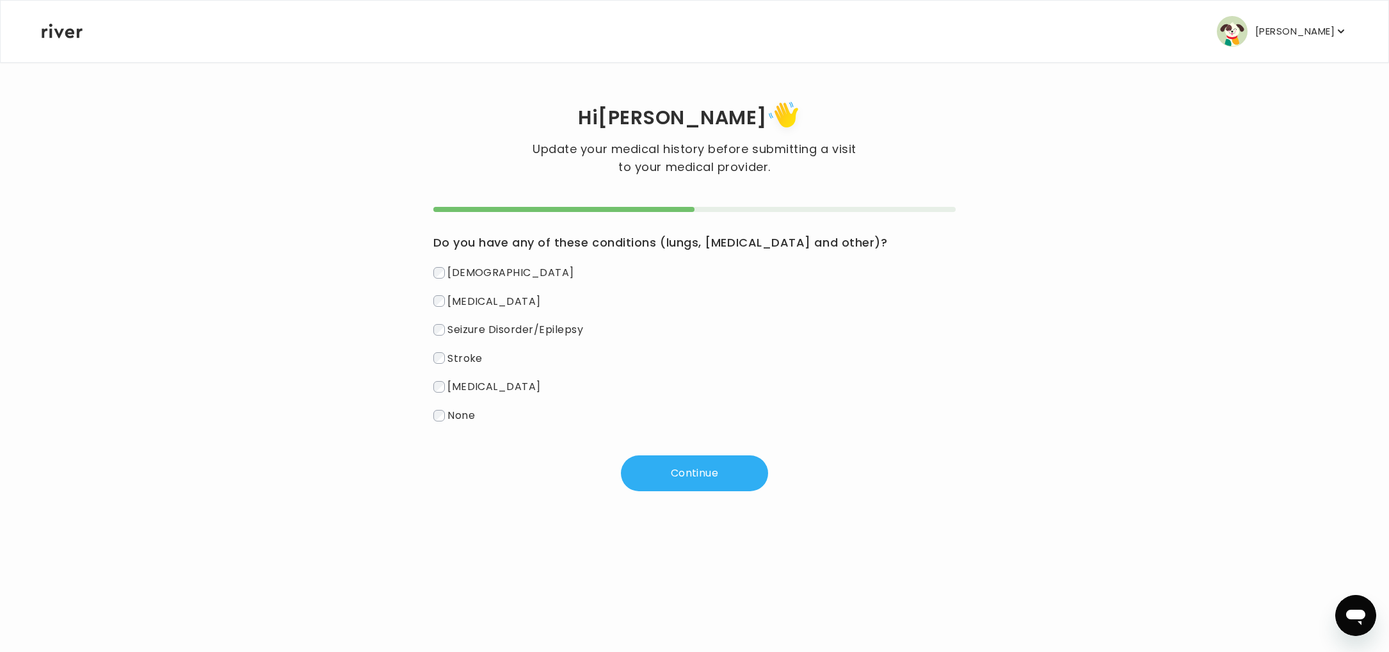
click at [456, 421] on span "None" at bounding box center [461, 415] width 28 height 15
click at [639, 470] on button "Continue" at bounding box center [694, 473] width 147 height 36
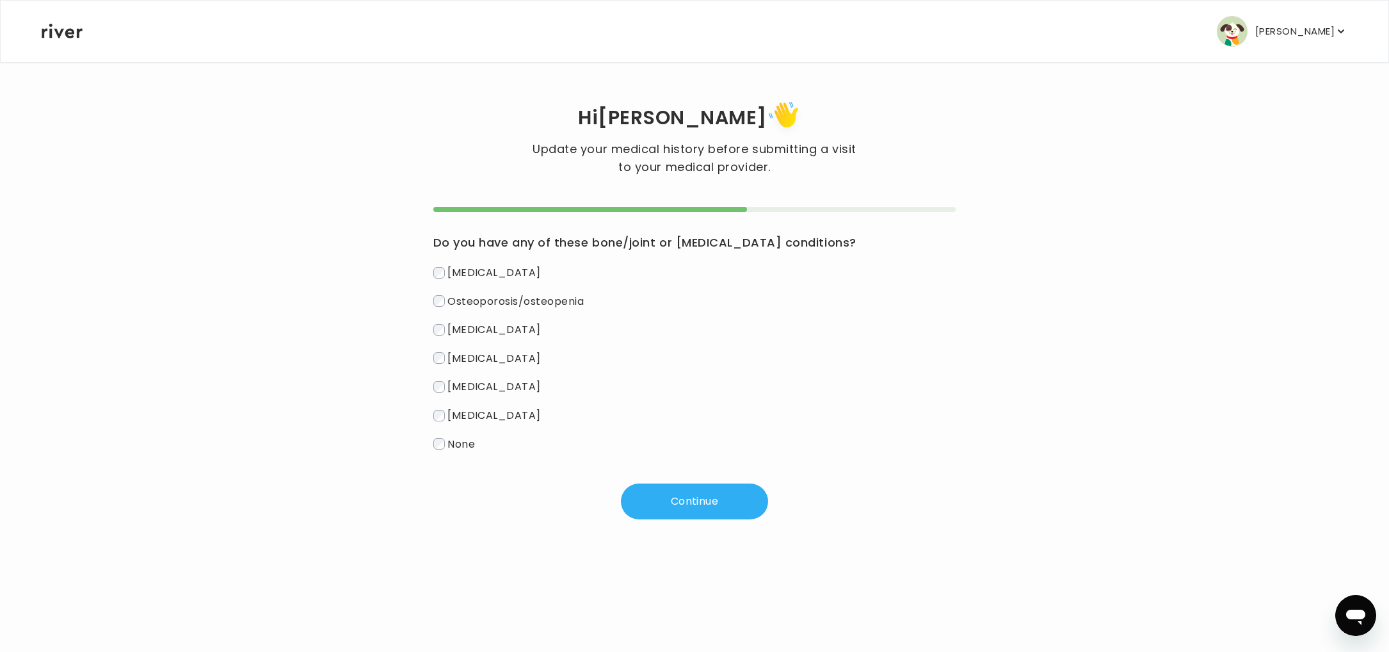
click at [482, 360] on span "[MEDICAL_DATA]" at bounding box center [493, 357] width 93 height 15
click at [664, 500] on button "Continue" at bounding box center [694, 501] width 147 height 36
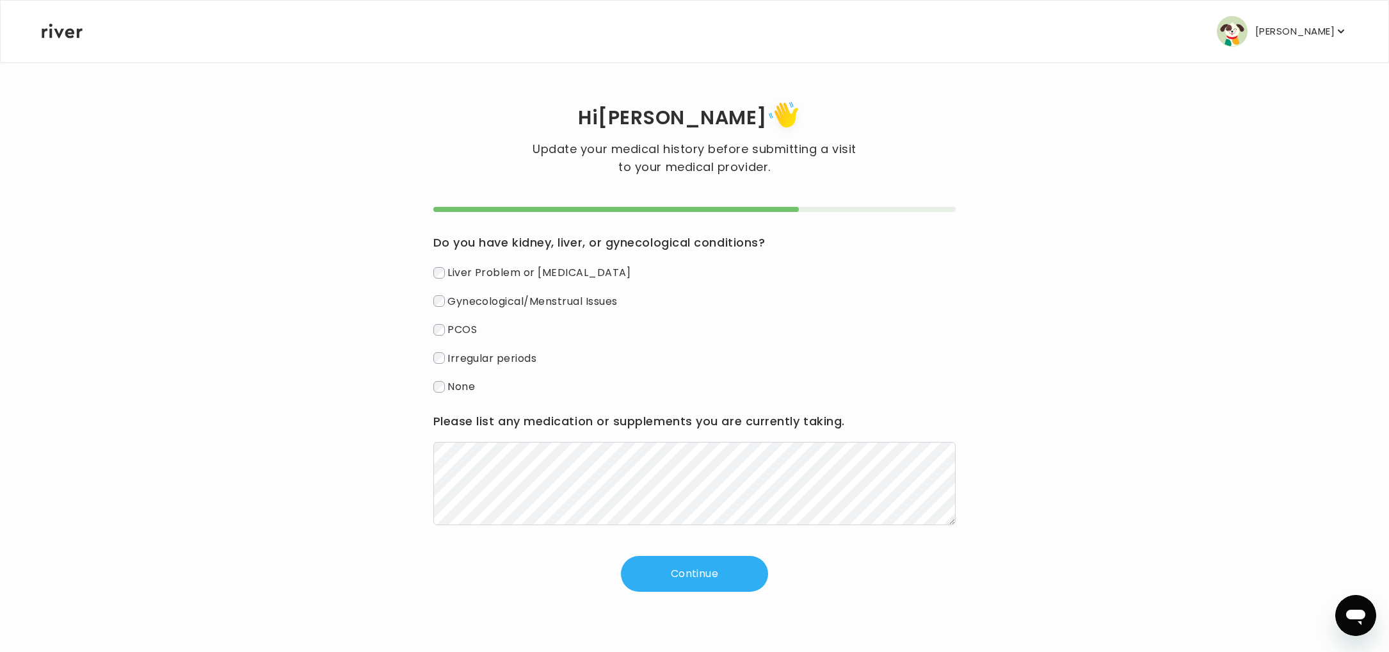
click at [470, 384] on span "None" at bounding box center [461, 386] width 28 height 15
click at [664, 561] on button "Continue" at bounding box center [694, 574] width 147 height 36
click at [602, 446] on div "Please list any medication or supplements you are currently taking." at bounding box center [694, 468] width 523 height 114
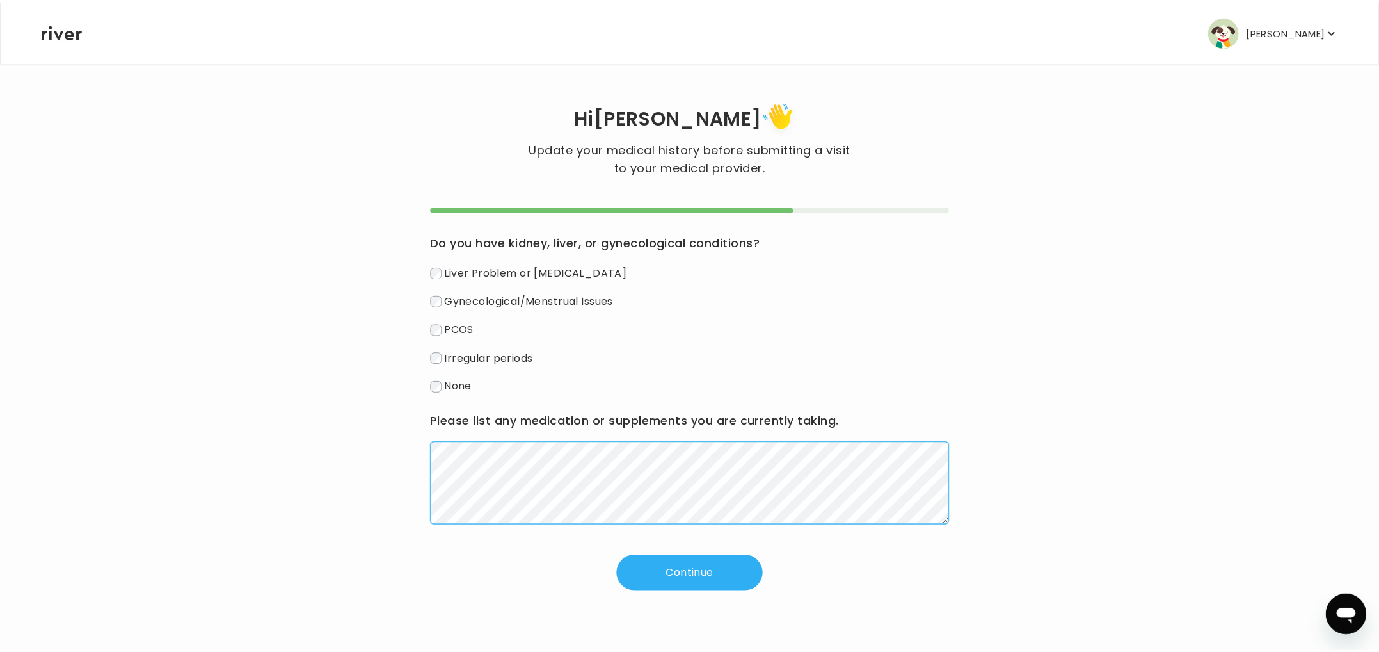
scroll to position [12, 0]
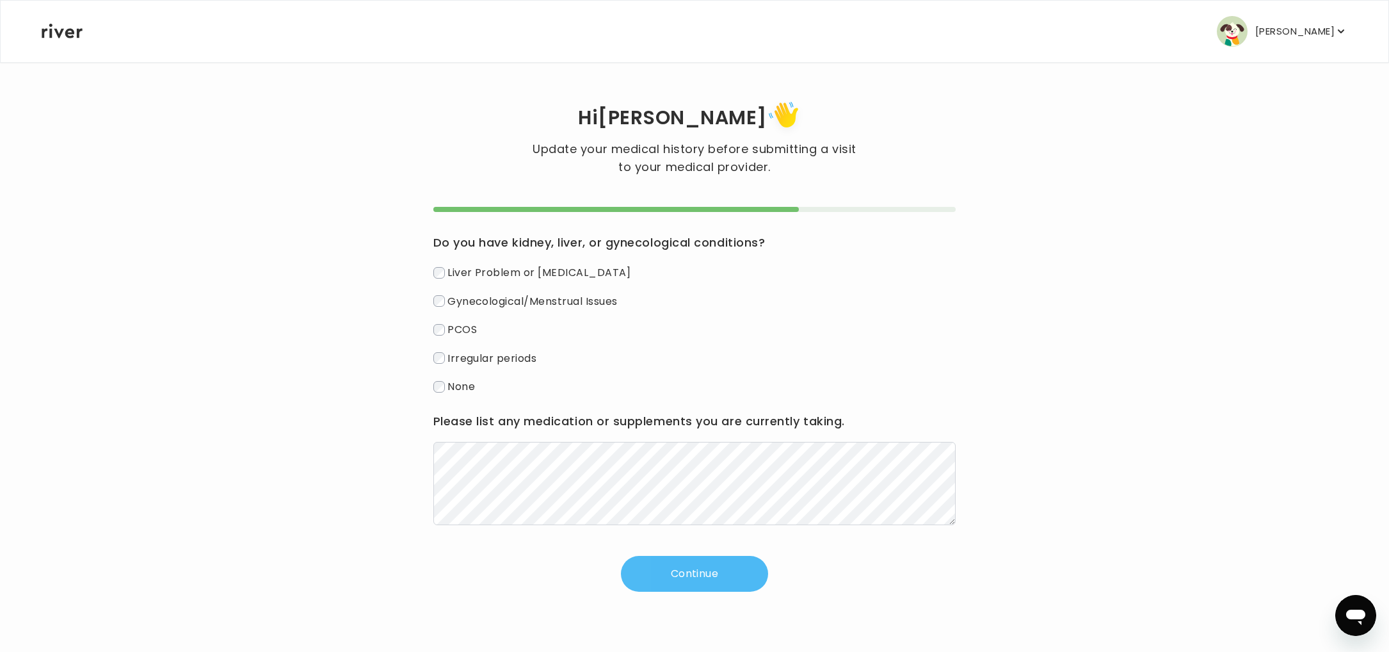
click at [739, 564] on button "Continue" at bounding box center [694, 574] width 147 height 36
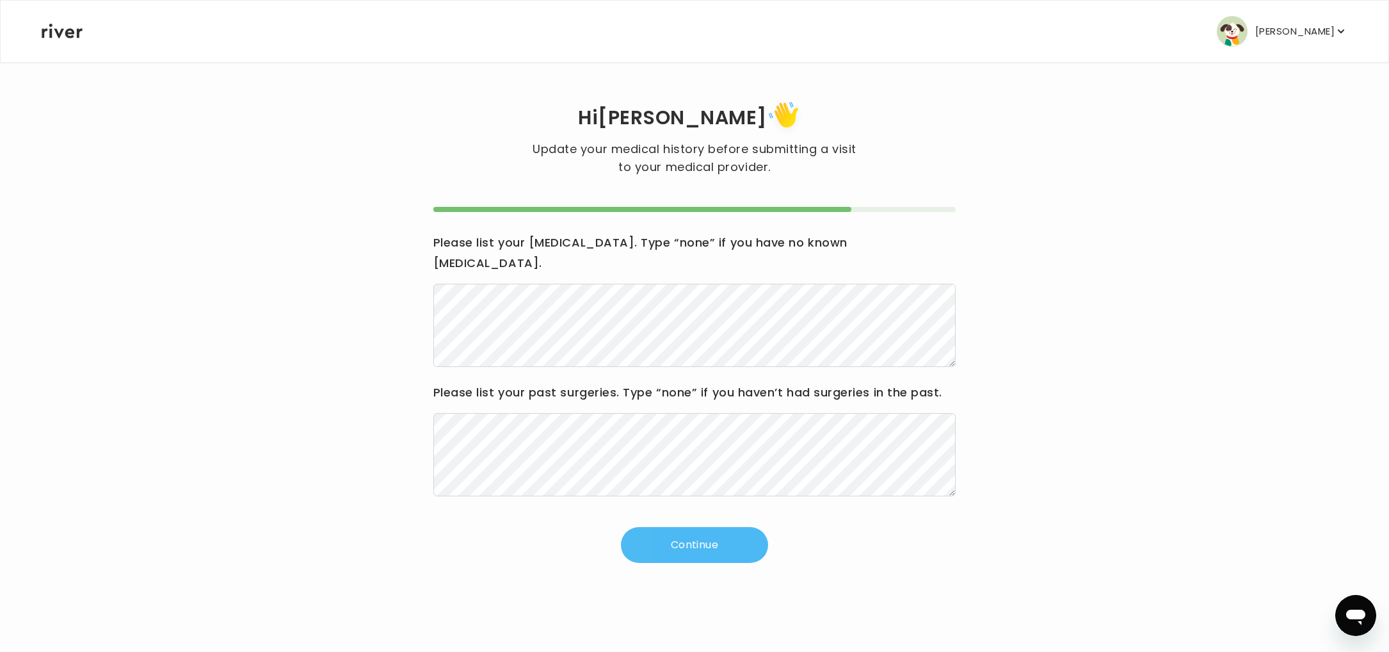
click at [674, 527] on button "Continue" at bounding box center [694, 545] width 147 height 36
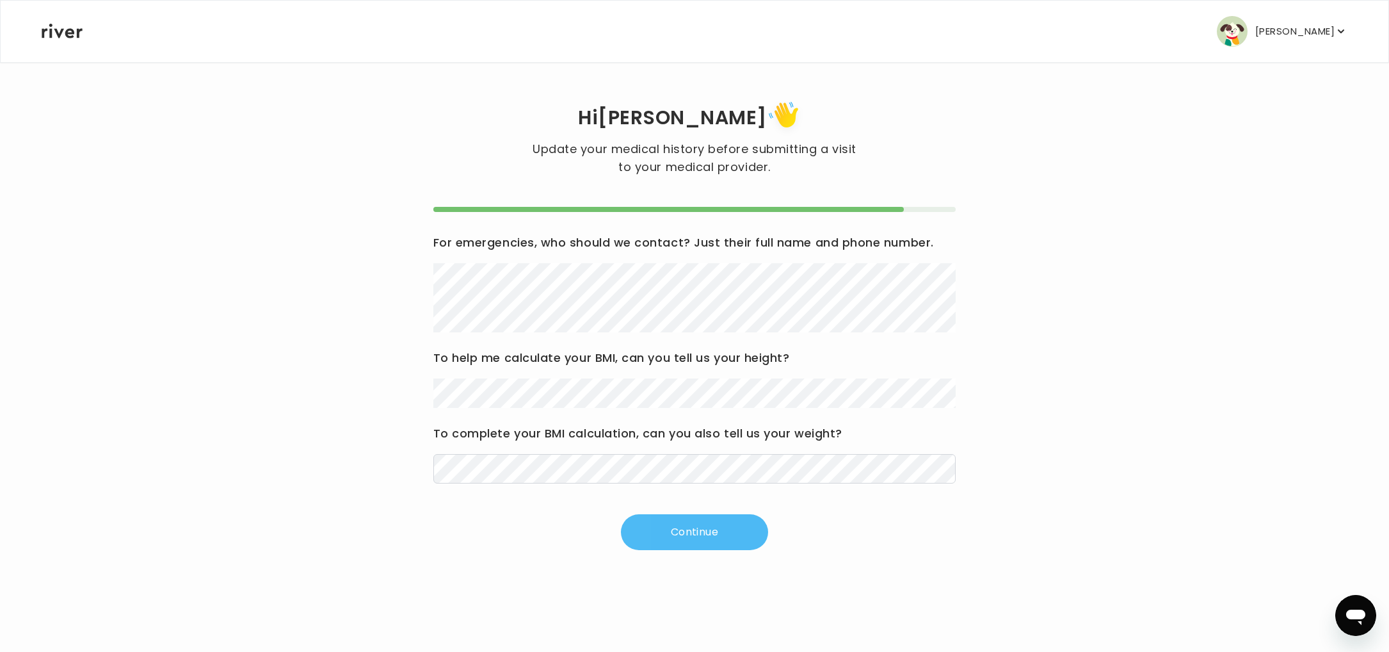
click at [700, 536] on button "Continue" at bounding box center [694, 532] width 147 height 36
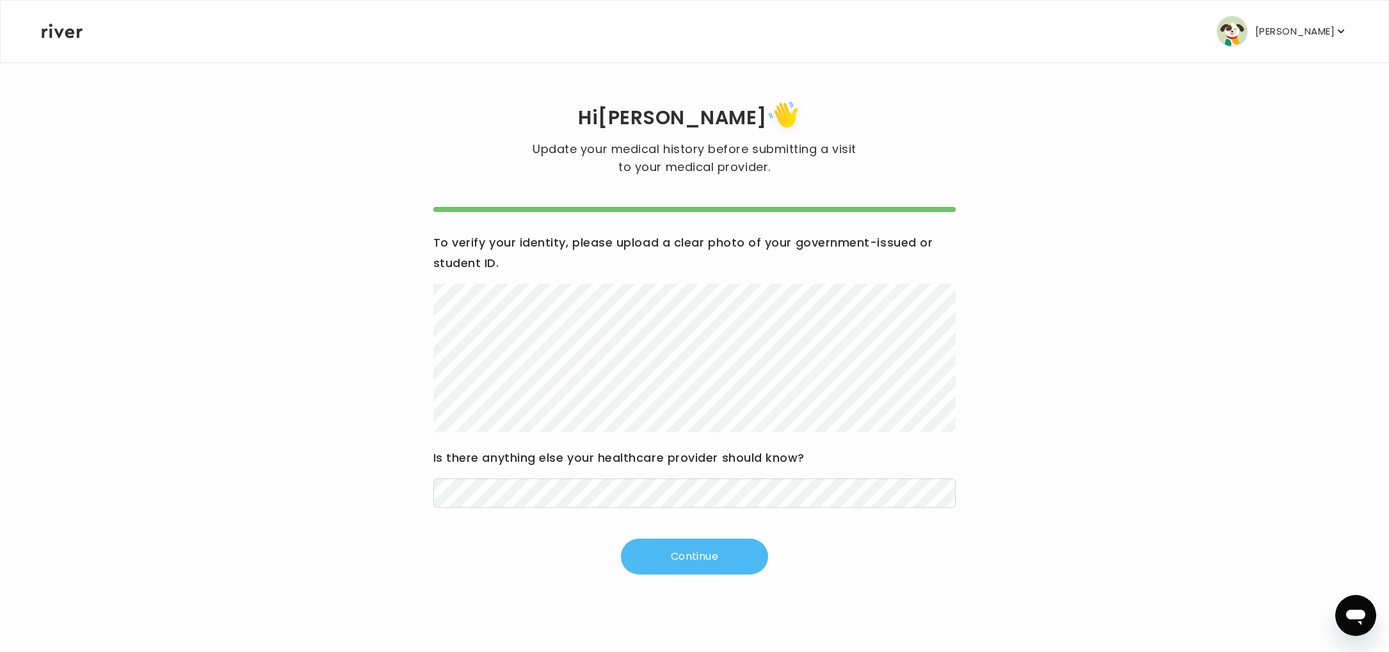
click at [700, 546] on button "Continue" at bounding box center [694, 556] width 147 height 36
click at [692, 545] on button "Continue" at bounding box center [694, 556] width 147 height 36
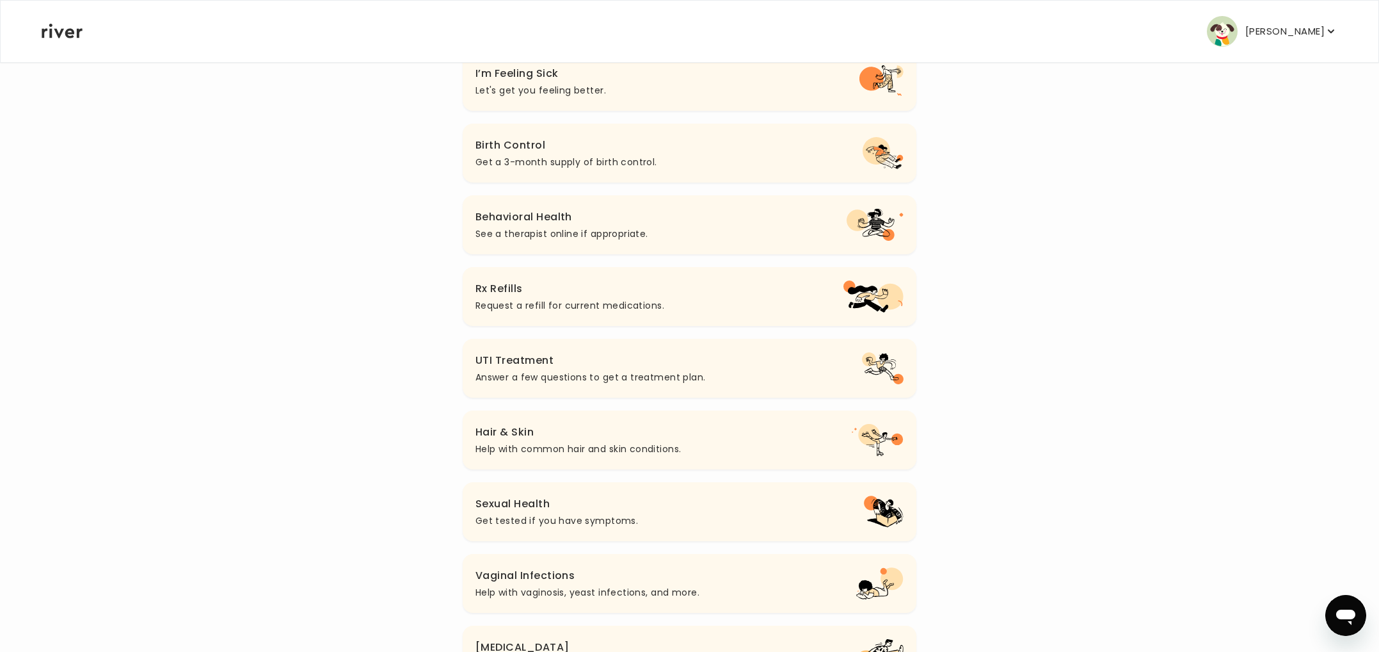
scroll to position [155, 0]
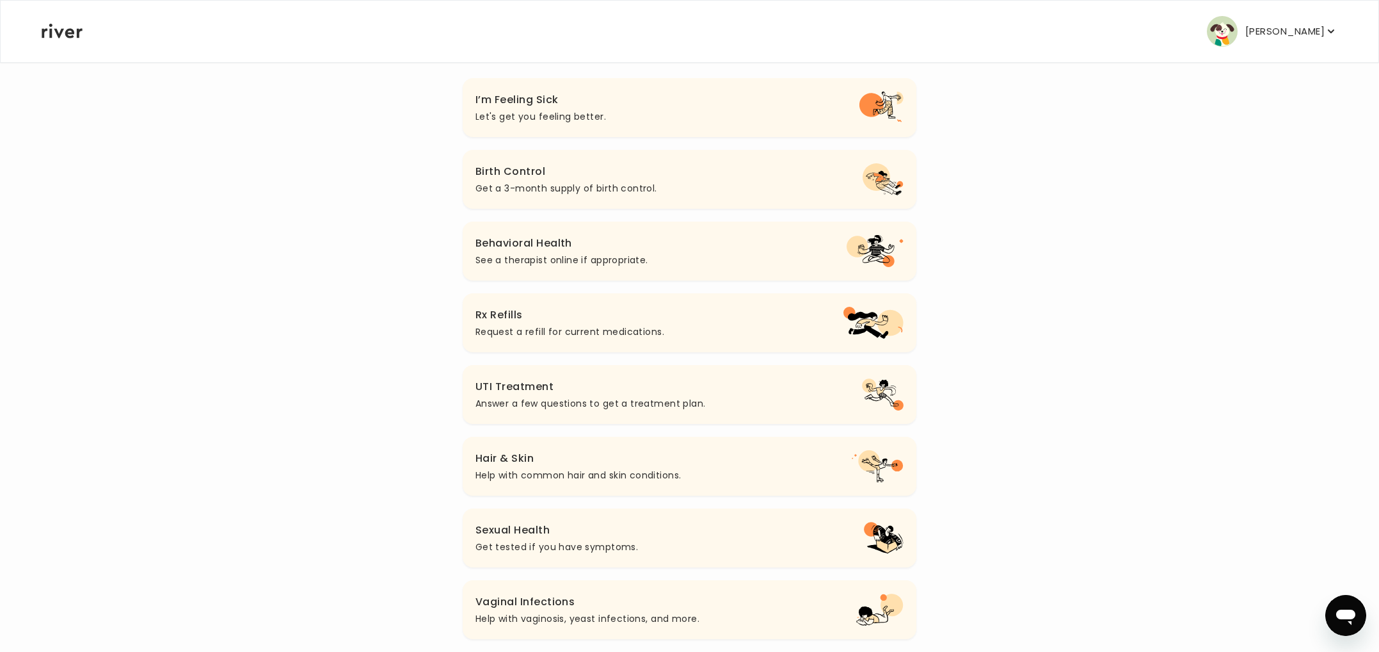
click at [576, 265] on p "See a therapist online if appropriate." at bounding box center [562, 259] width 173 height 15
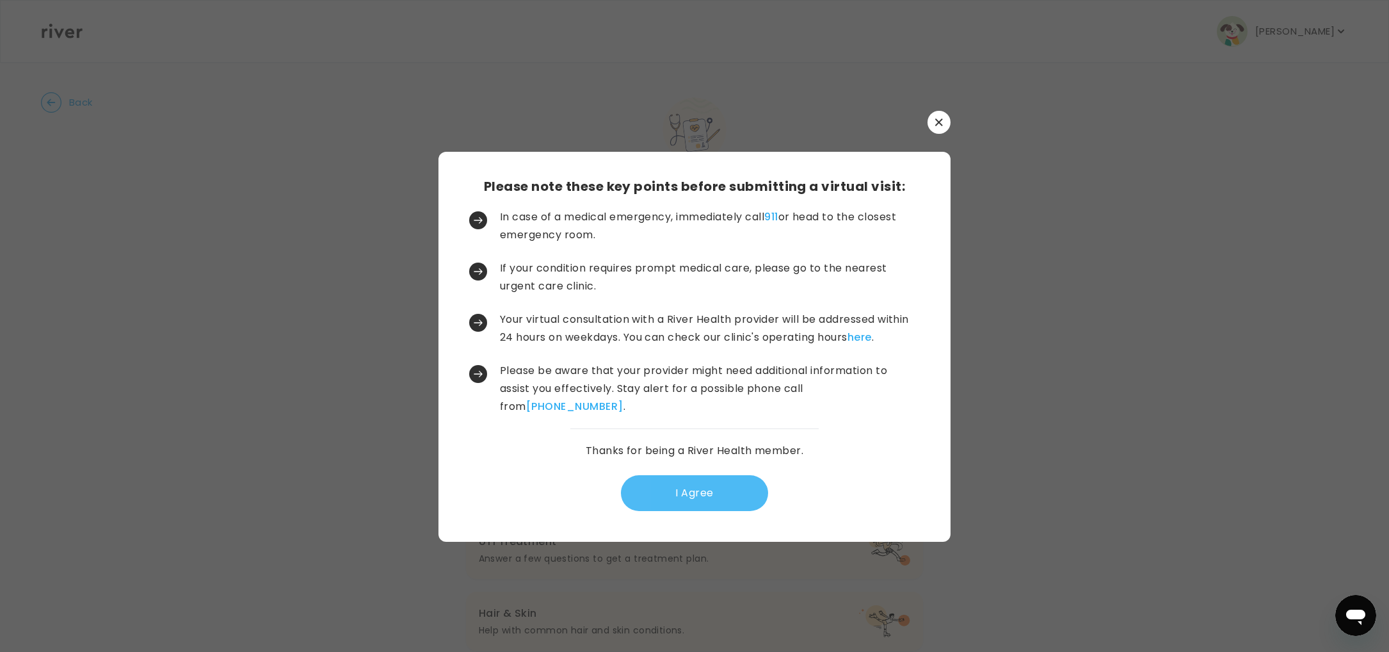
click at [714, 486] on button "I Agree" at bounding box center [694, 493] width 147 height 36
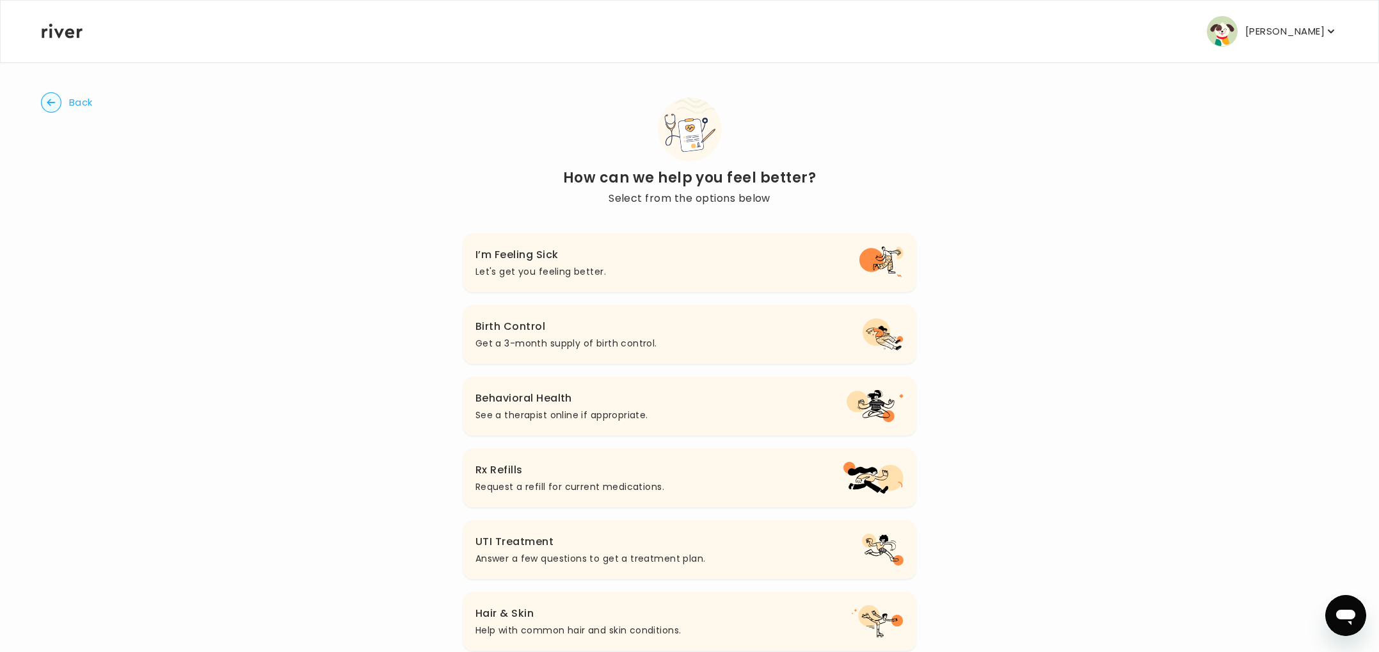
click at [1290, 34] on p "[PERSON_NAME]" at bounding box center [1285, 31] width 79 height 18
click at [1071, 180] on div "Back How can we help you feel better? Select from the options below I’m Feeling…" at bounding box center [689, 481] width 1297 height 840
